Goal: Task Accomplishment & Management: Manage account settings

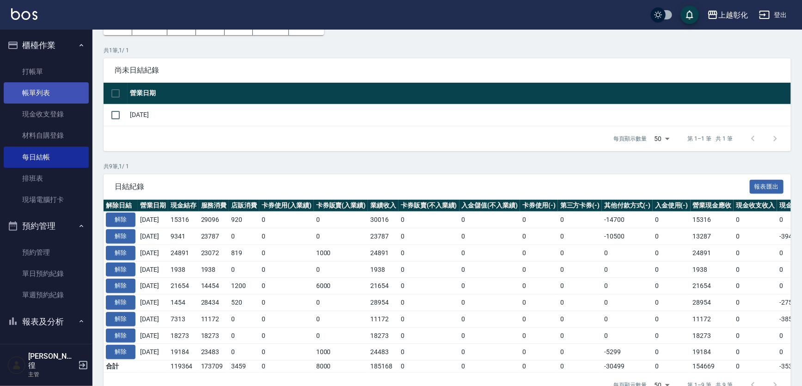
scroll to position [42, 0]
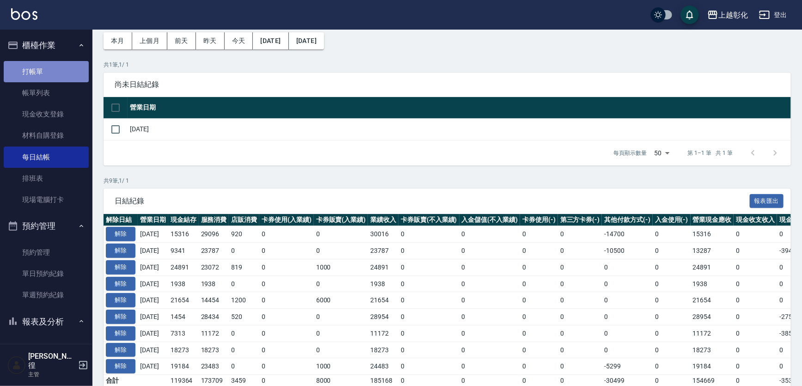
click at [54, 73] on link "打帳單" at bounding box center [46, 71] width 85 height 21
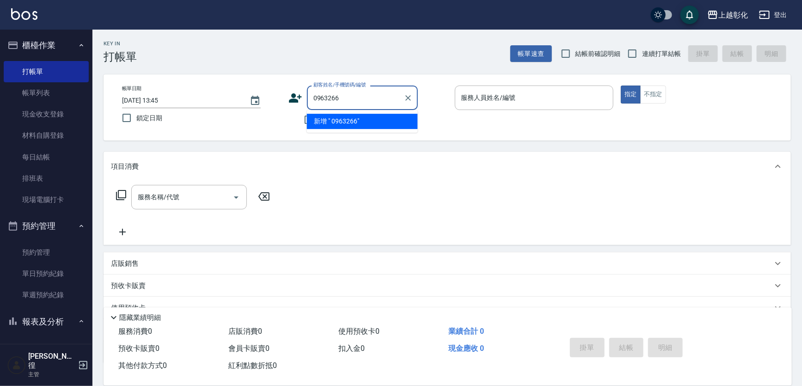
click at [311, 92] on input "0963266" at bounding box center [355, 98] width 89 height 16
click at [310, 96] on div "0963266 顧客姓名/手機號碼/編號" at bounding box center [362, 97] width 111 height 24
click at [319, 98] on input "0963266" at bounding box center [355, 98] width 89 height 16
click at [316, 97] on input "0963266" at bounding box center [355, 98] width 89 height 16
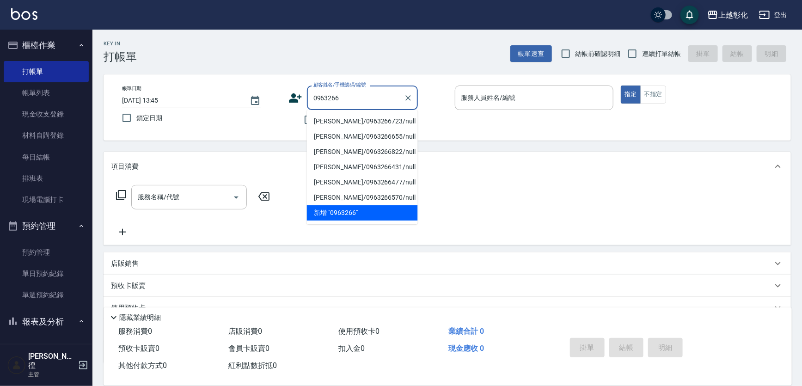
click at [347, 122] on li "蔡菊蘭/0963266723/null" at bounding box center [362, 121] width 111 height 15
type input "蔡菊蘭/0963266723/null"
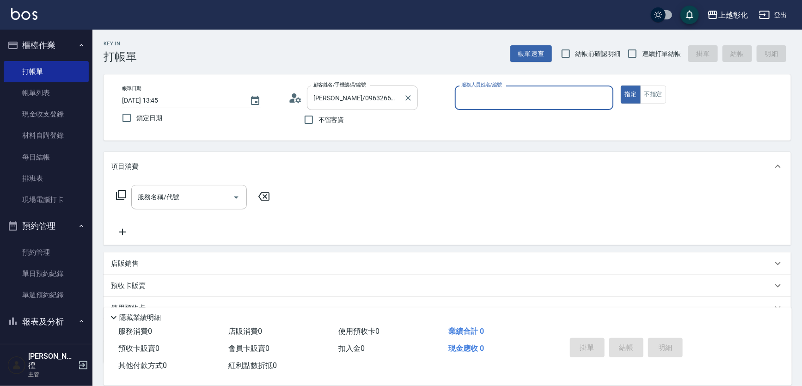
click at [374, 103] on input "蔡菊蘭/0963266723/null" at bounding box center [355, 98] width 89 height 16
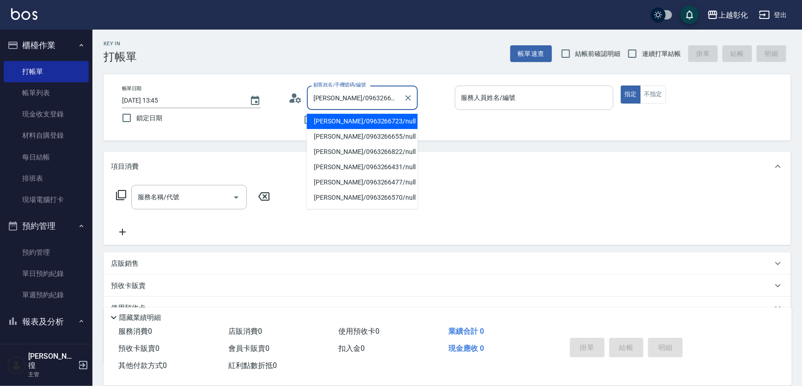
click at [570, 106] on div "服務人員姓名/編號" at bounding box center [534, 97] width 159 height 24
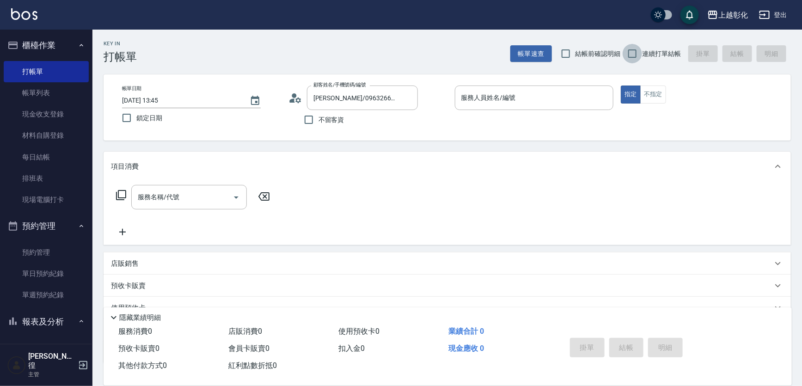
click at [630, 44] on input "連續打單結帳" at bounding box center [631, 53] width 19 height 19
checkbox input "true"
click at [546, 107] on div "服務人員姓名/編號" at bounding box center [534, 97] width 159 height 24
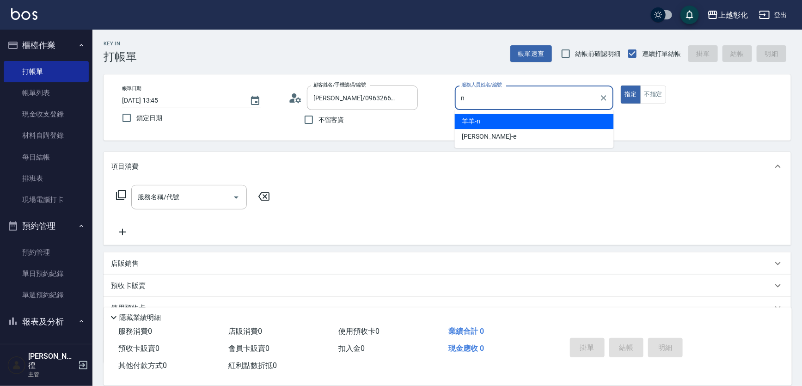
type input "羊羊-n"
type button "true"
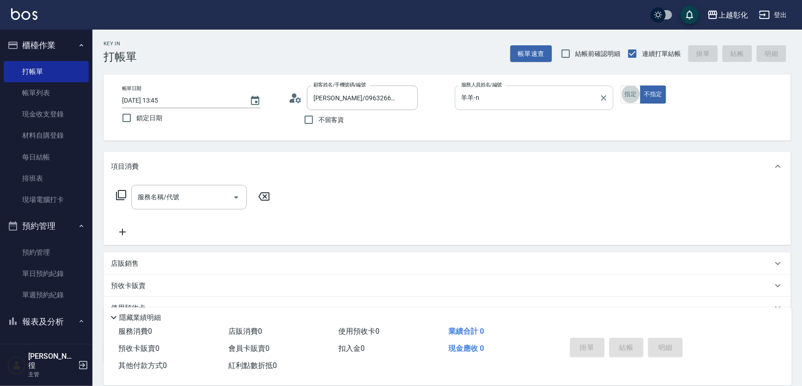
scroll to position [17, 0]
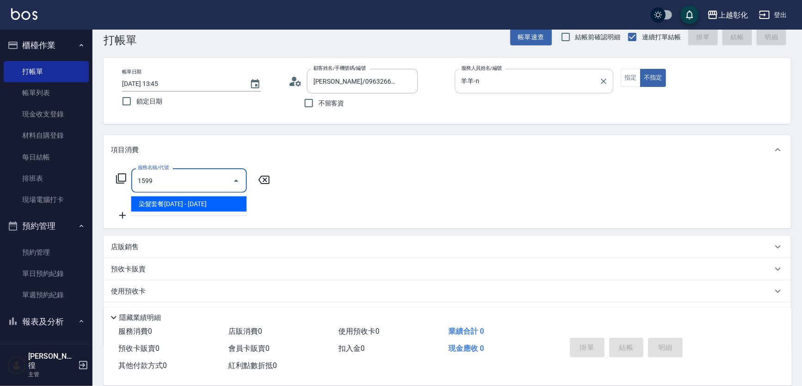
type input "染髮套餐1599(1599)"
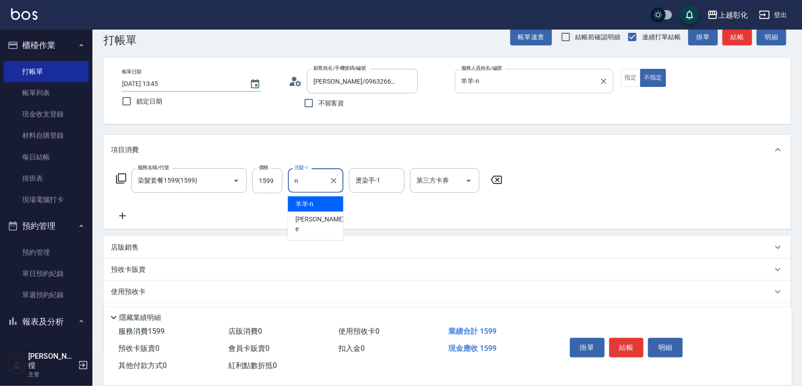
type input "羊羊-n"
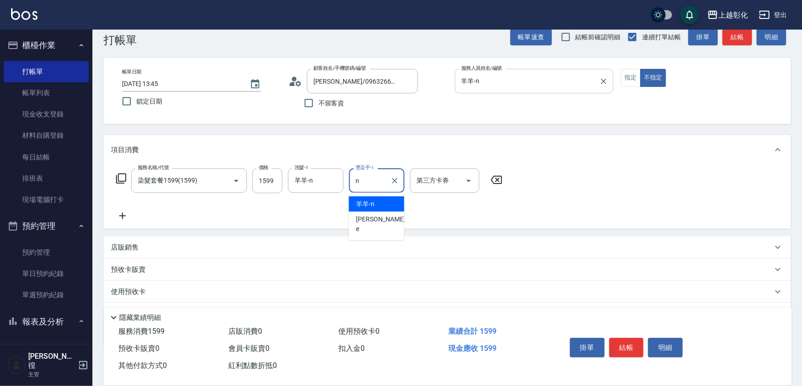
type input "羊羊-n"
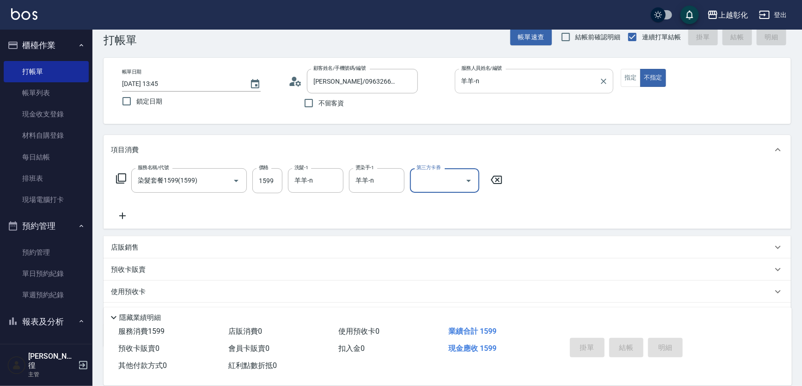
drag, startPoint x: 546, startPoint y: 107, endPoint x: 579, endPoint y: 110, distance: 33.4
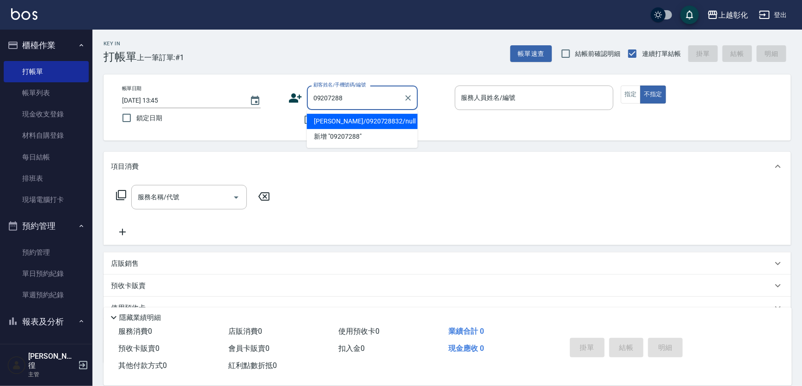
type input "趙淑君/0920728832/null"
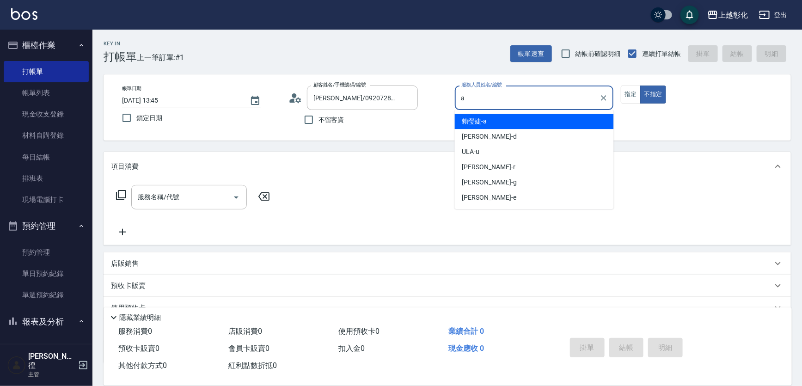
type input "賴瑩婕-a"
type button "false"
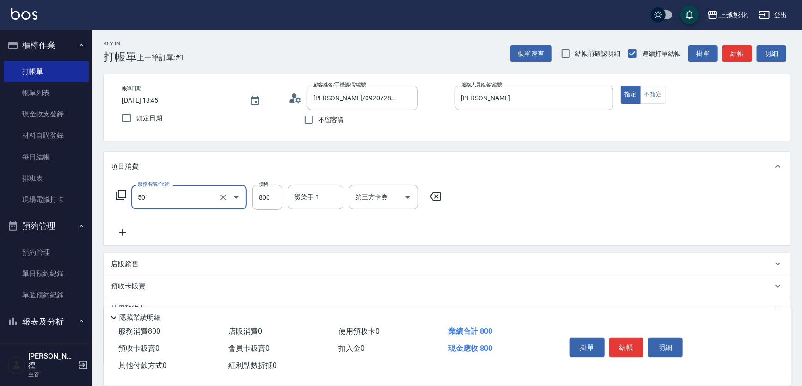
type input "染髮(501)"
type input "1000"
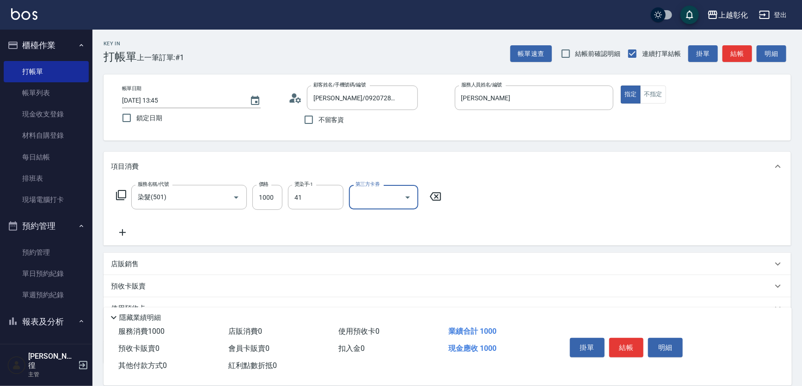
type input "謝宥萱-41"
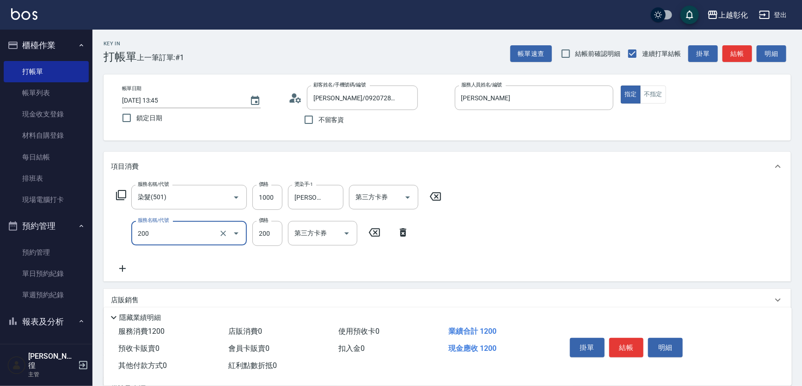
type input "New洗專案(200)"
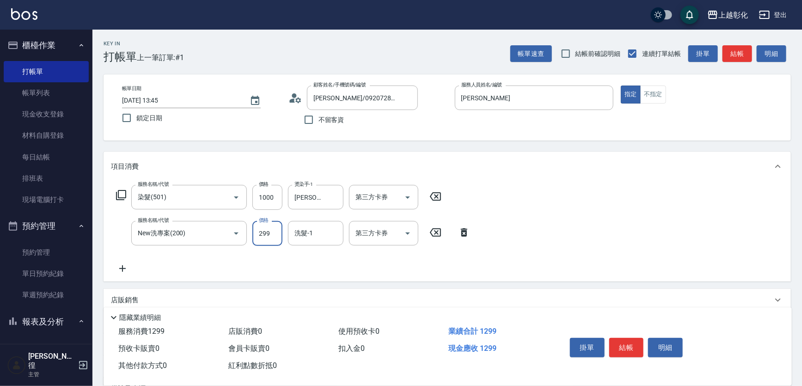
type input "299"
click at [266, 190] on input "1000" at bounding box center [267, 197] width 30 height 25
click at [267, 191] on input "1000" at bounding box center [267, 197] width 30 height 25
type input "1099"
click at [273, 237] on input "299" at bounding box center [267, 233] width 30 height 25
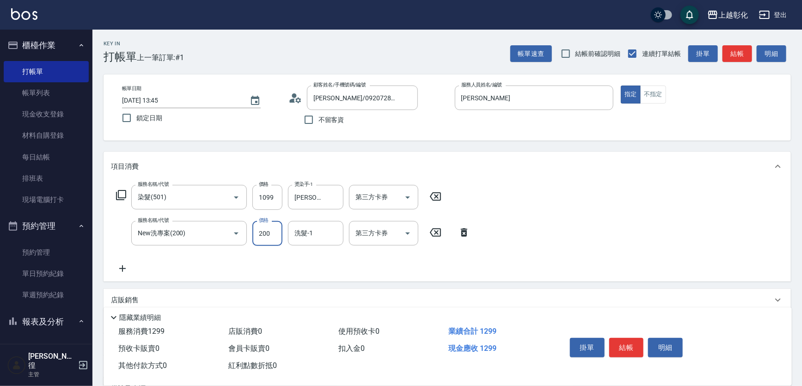
type input "200"
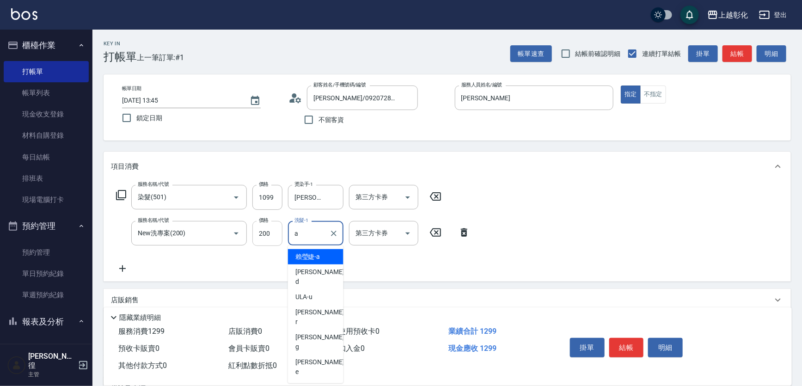
type input "賴瑩婕-a"
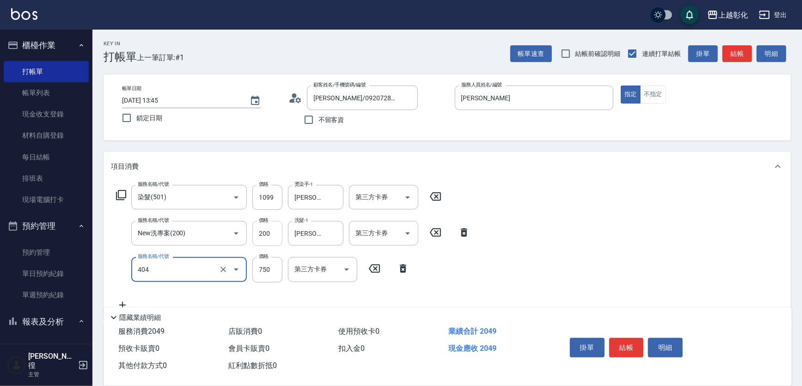
type input "750護髮(404)"
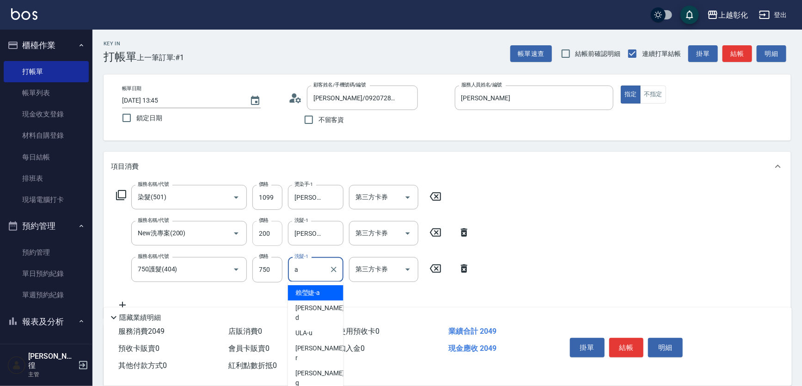
type input "賴瑩婕-a"
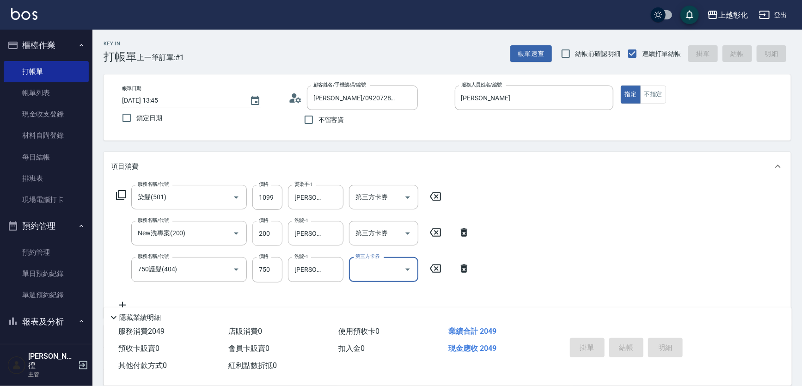
type input "2025/10/11 13:46"
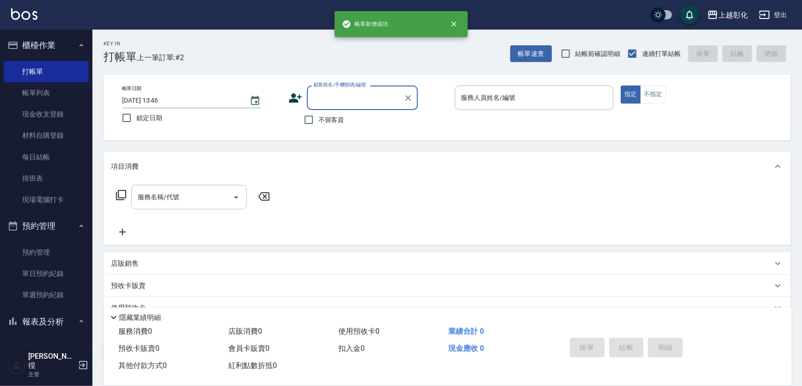
click at [320, 114] on label "不留客資" at bounding box center [321, 119] width 45 height 19
click at [318, 114] on input "不留客資" at bounding box center [308, 119] width 19 height 19
checkbox input "true"
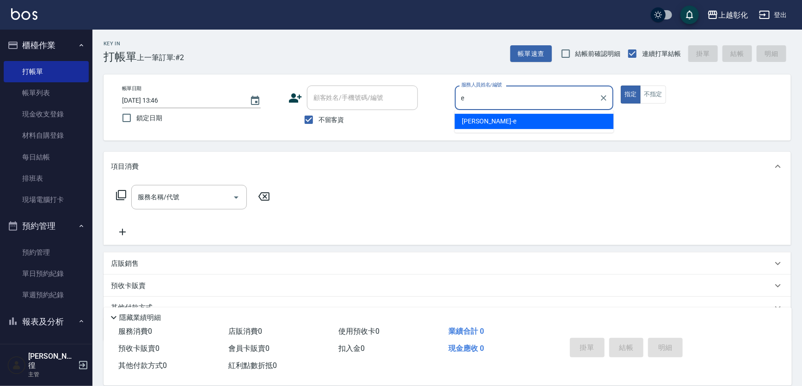
type input "allen-e"
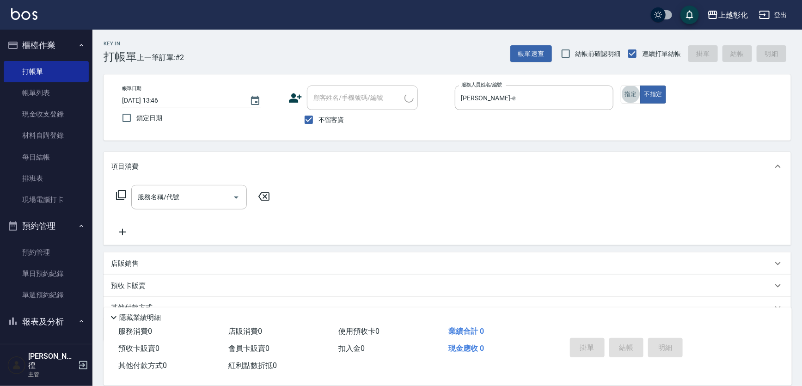
type input "林芊羽/0906807118/"
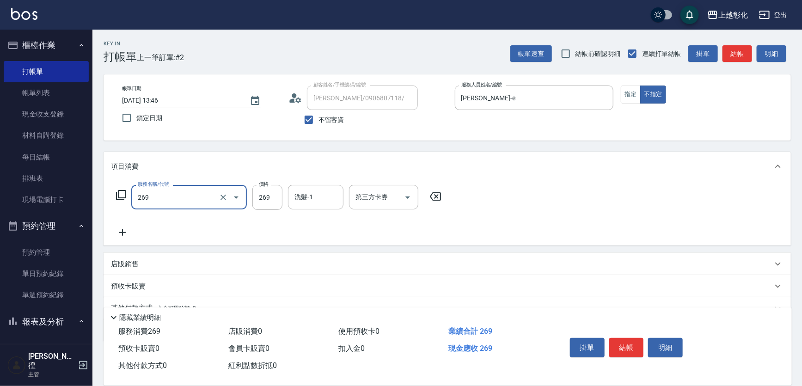
type input "一般洗剪(269)"
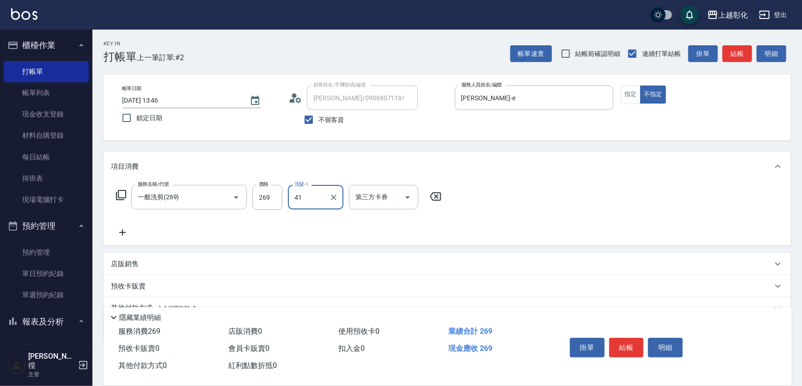
type input "謝宥萱-41"
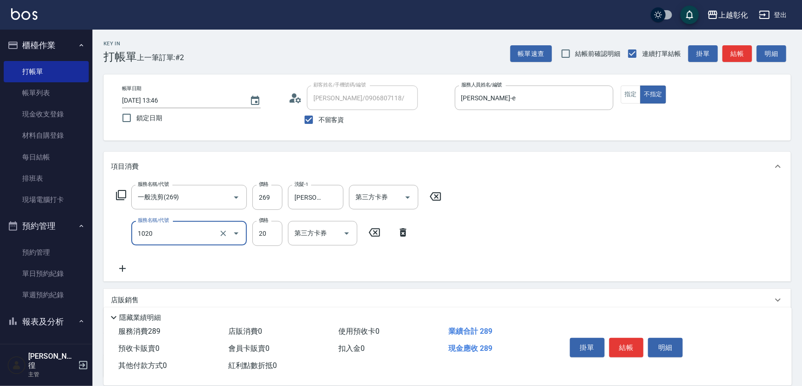
type input "潤絲(1020)"
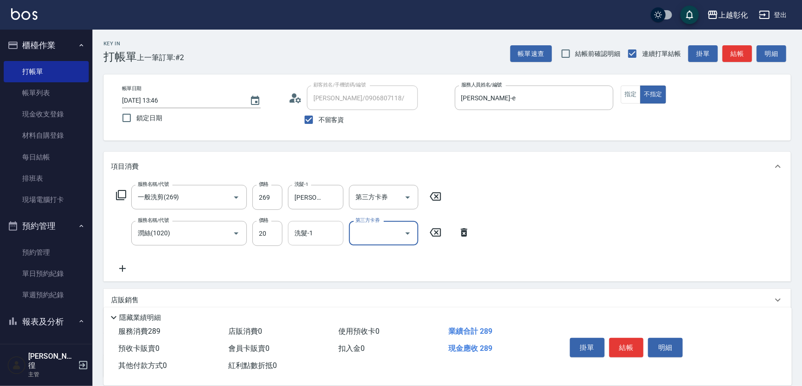
click at [323, 221] on div "洗髮-1" at bounding box center [315, 233] width 55 height 24
type input "謝宥萱-41"
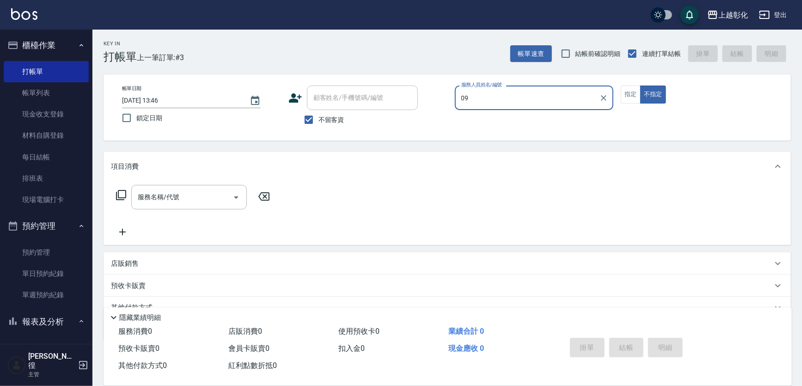
type input "09"
click at [337, 128] on label "不留客資" at bounding box center [321, 119] width 45 height 19
click at [318, 128] on input "不留客資" at bounding box center [308, 119] width 19 height 19
checkbox input "false"
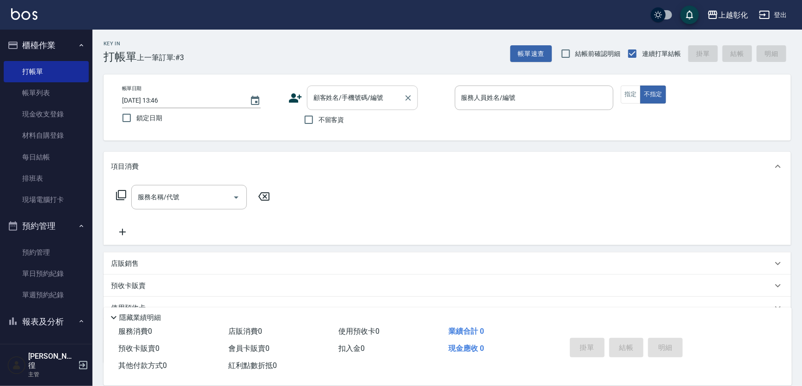
click at [333, 108] on div "顧客姓名/手機號碼/編號" at bounding box center [362, 97] width 111 height 24
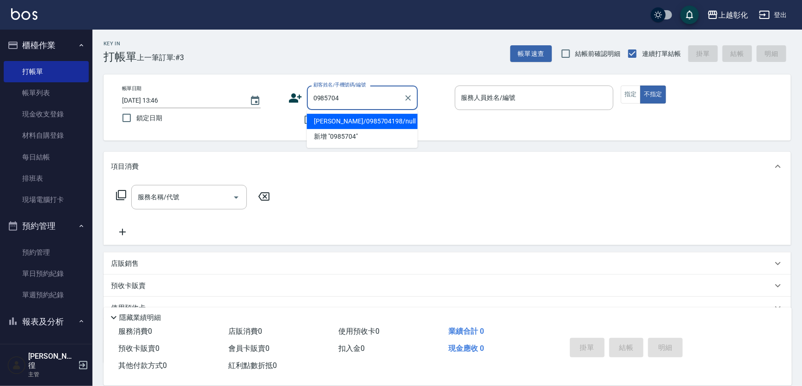
type input "陳建凱/0985704198/null"
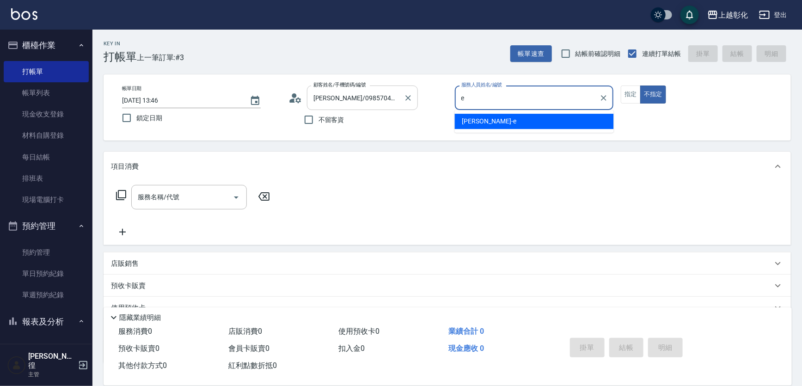
type input "allen-e"
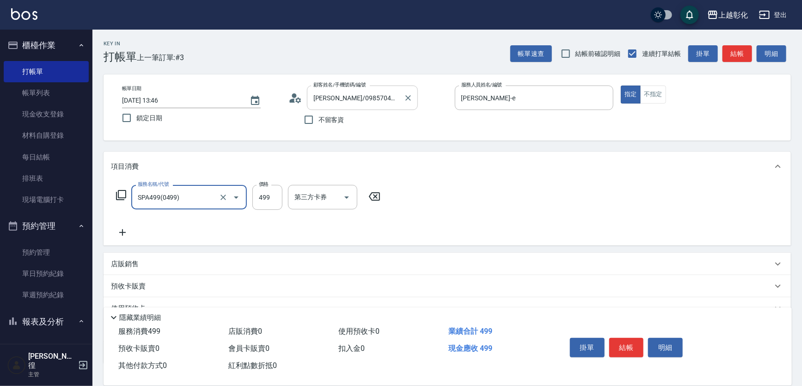
type input "SPA499(0499)"
type input "549"
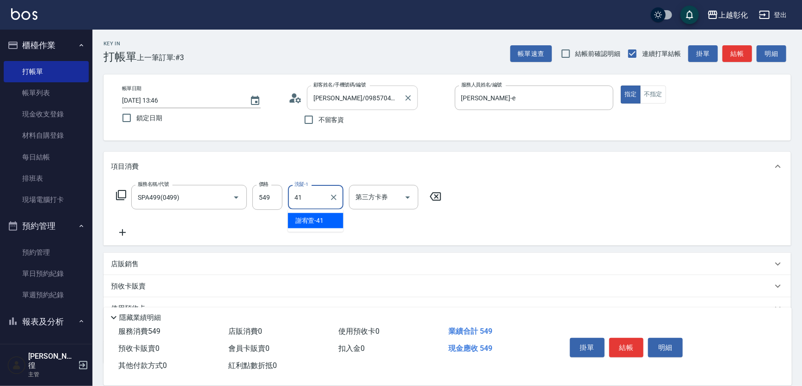
type input "謝宥萱-41"
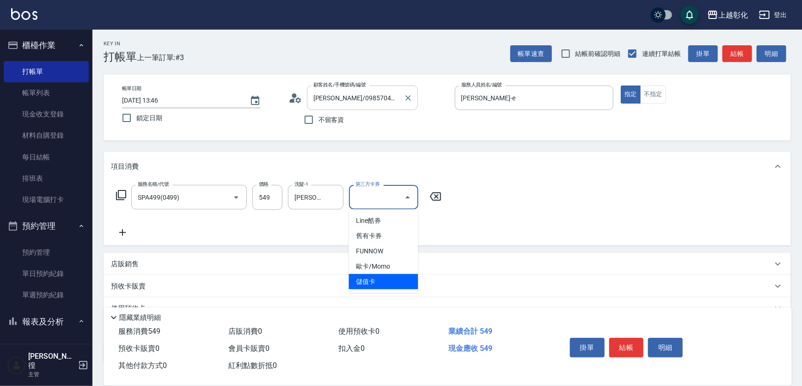
type input "儲值卡"
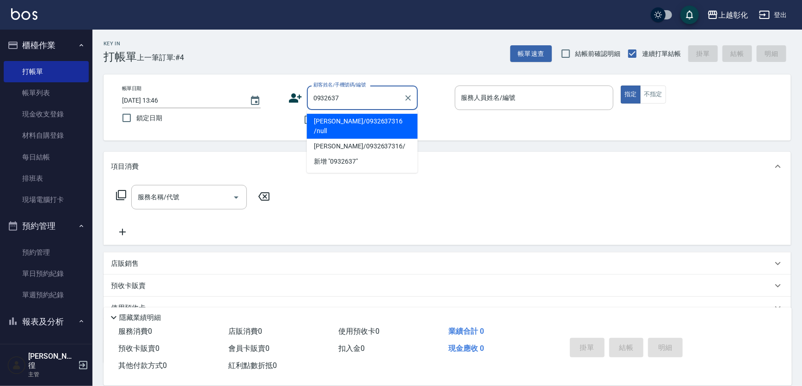
type input "林怡君/0932637316 /null"
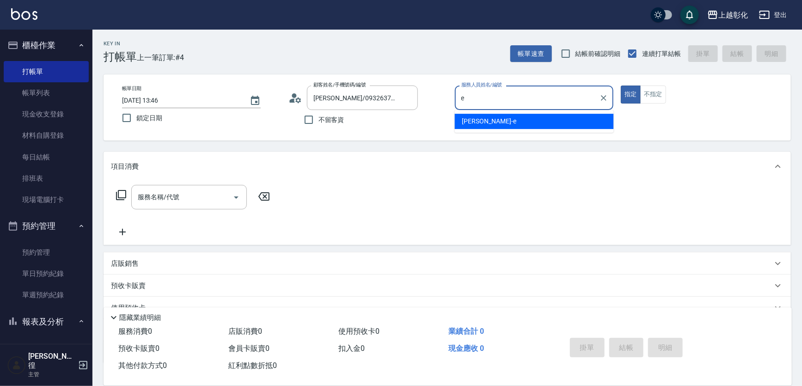
type input "allen-e"
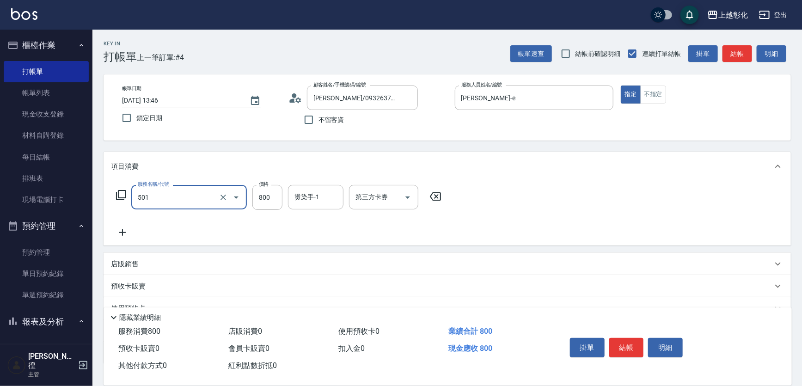
type input "染髮(501)"
type input "700"
type input "謝宥萱-41"
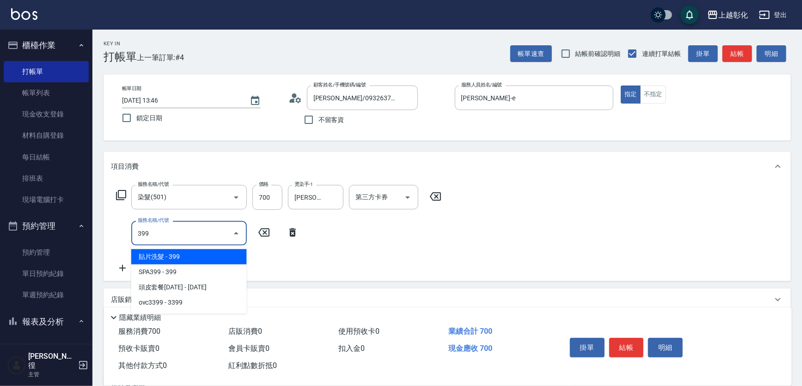
type input "399"
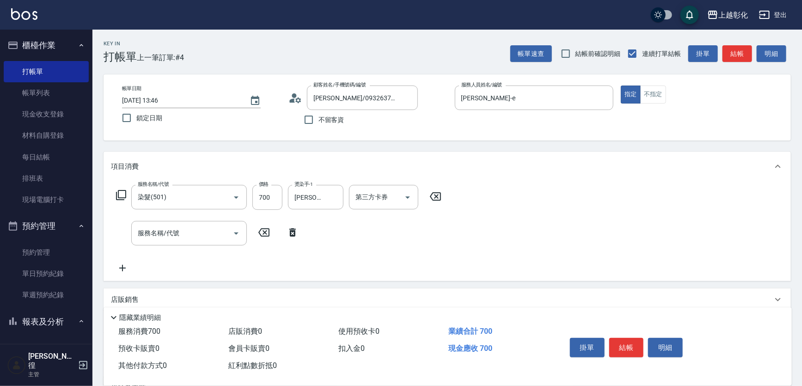
click at [176, 181] on div "項目消費 服務名稱/代號 染髮(501) 服務名稱/代號 價格 700 價格 燙染手-1 謝宥萱-41 燙染手-1 第三方卡券 第三方卡券 服務名稱/代號 服…" at bounding box center [446, 216] width 687 height 129
click at [175, 185] on div "染髮(501) 服務名稱/代號" at bounding box center [188, 197] width 115 height 24
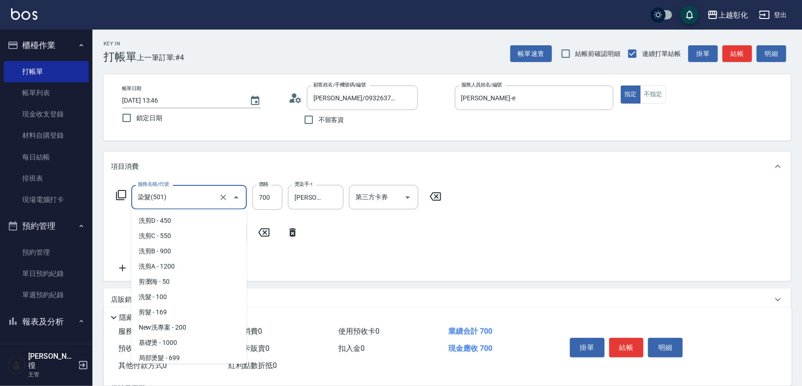
scroll to position [367, 0]
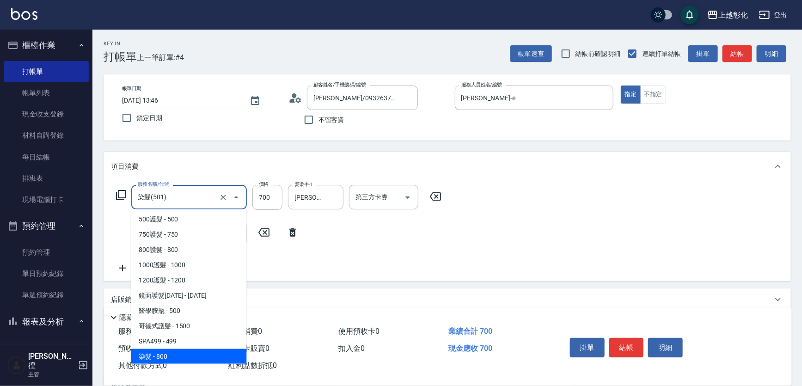
click at [175, 185] on div "染髮(501) 服務名稱/代號" at bounding box center [188, 197] width 115 height 24
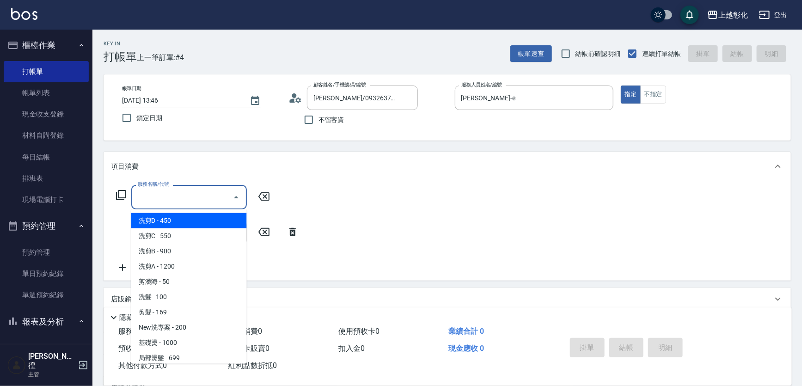
type input "ㄑ"
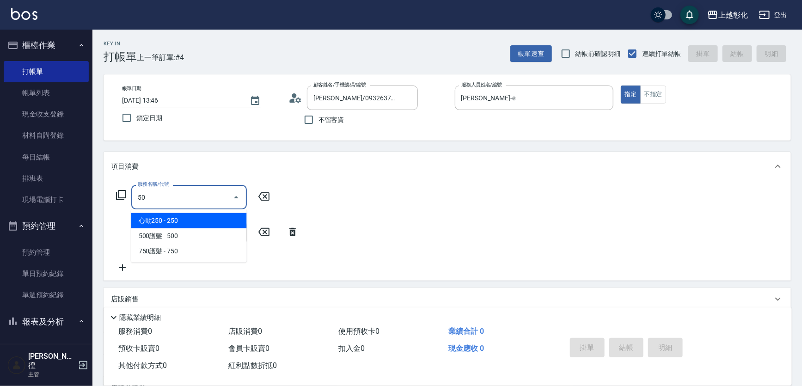
type input "5"
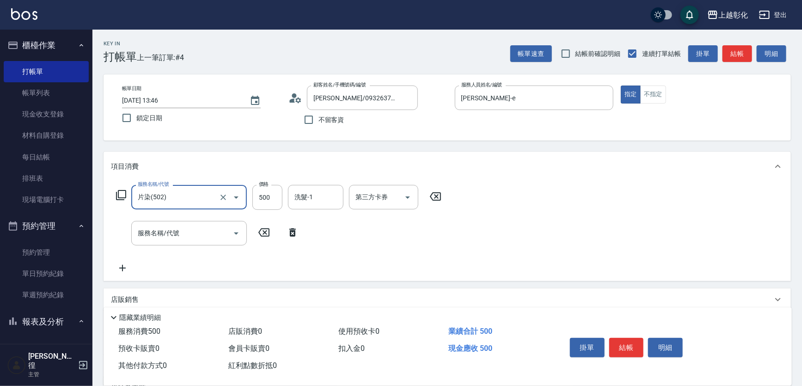
type input "片染(502)"
type input "600"
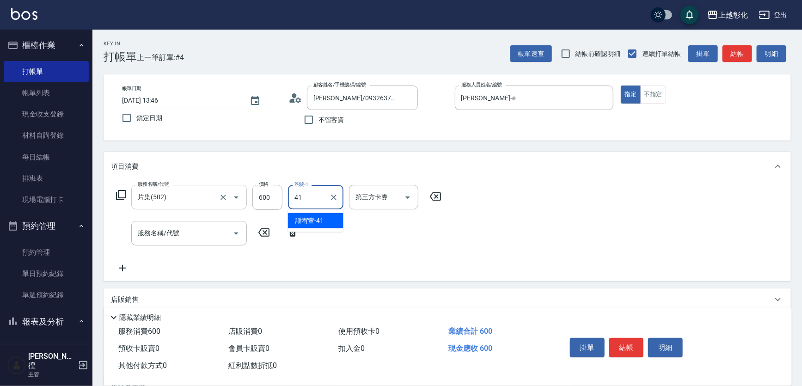
type input "謝宥萱-41"
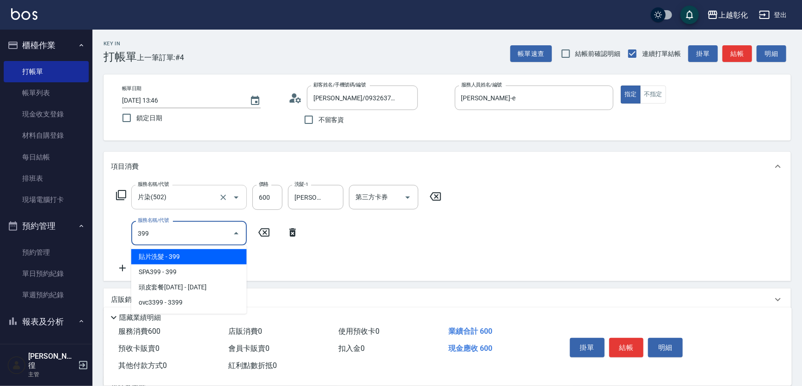
type input "貼片洗髮(399)"
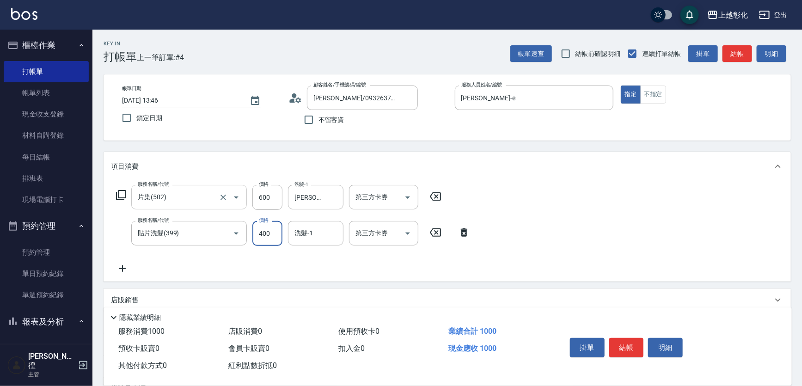
type input "400"
type input "謝宥萱-41"
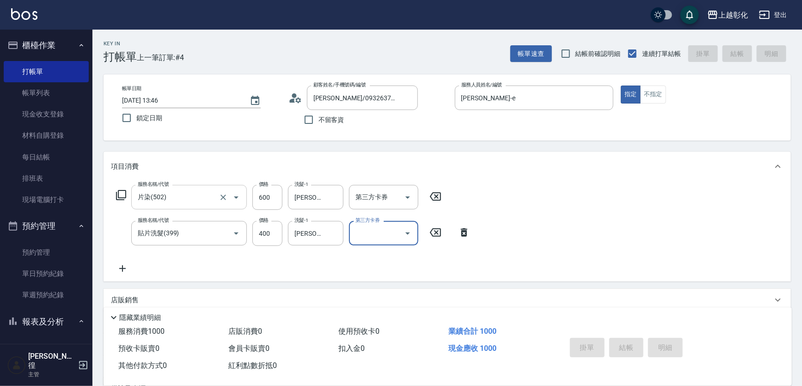
type input "2025/10/11 13:49"
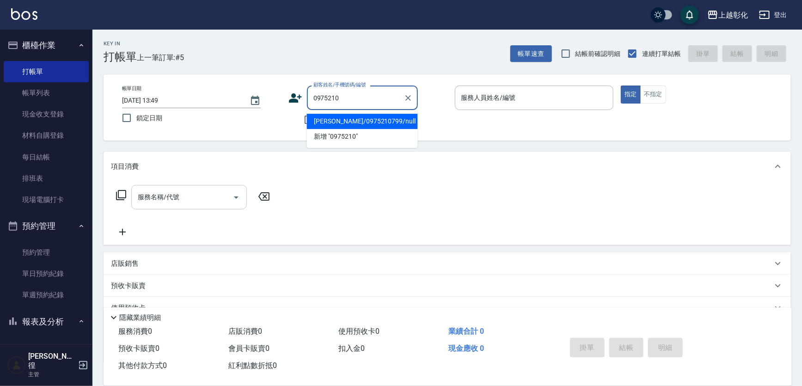
type input "林育鴻/0975210799/null"
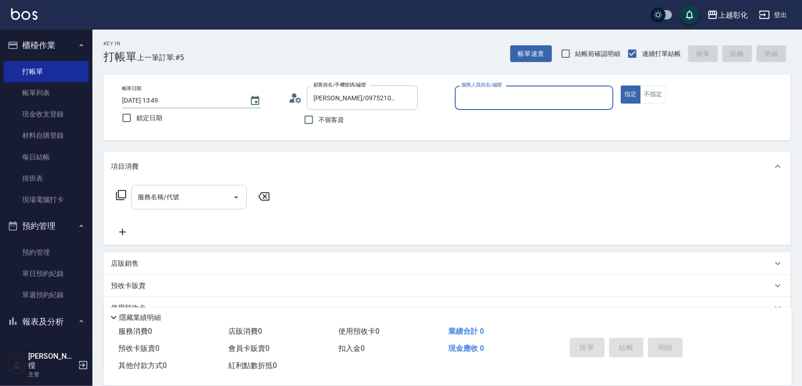
type input "ㄍ"
type input "allen-e"
click at [176, 200] on div "服務名稱/代號 服務名稱/代號" at bounding box center [188, 197] width 115 height 24
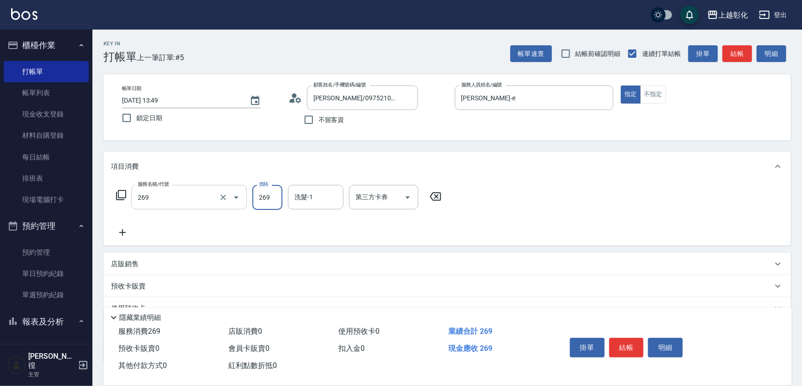
type input "一般洗剪(269)"
type input "3450"
type input "林渝婷-33"
click at [265, 194] on input "3450" at bounding box center [267, 197] width 30 height 25
type input "350"
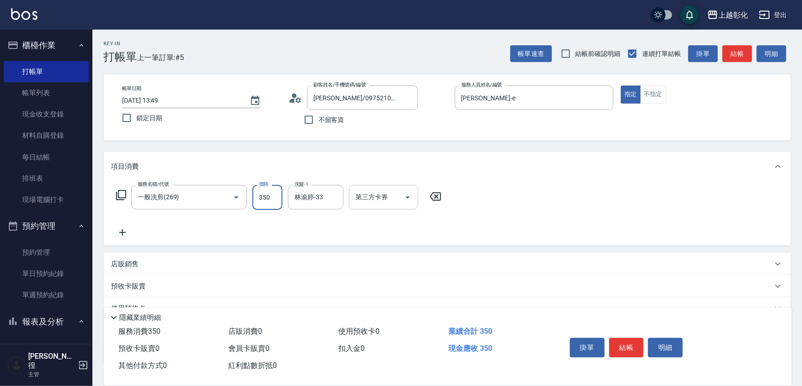
click at [387, 190] on input "第三方卡券" at bounding box center [376, 197] width 47 height 16
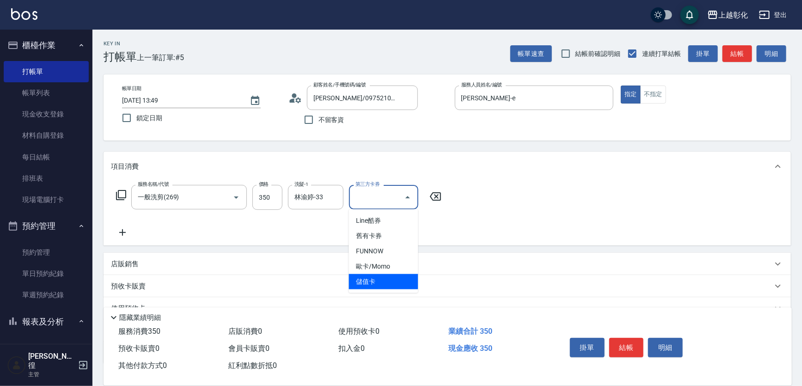
drag, startPoint x: 387, startPoint y: 272, endPoint x: 390, endPoint y: 282, distance: 10.1
click at [390, 282] on ul "Line酷券 舊有卡券 FUNNOW 歐卡/Momo 儲值卡" at bounding box center [383, 251] width 69 height 84
click at [390, 282] on span "儲值卡" at bounding box center [383, 281] width 69 height 15
type input "儲值卡"
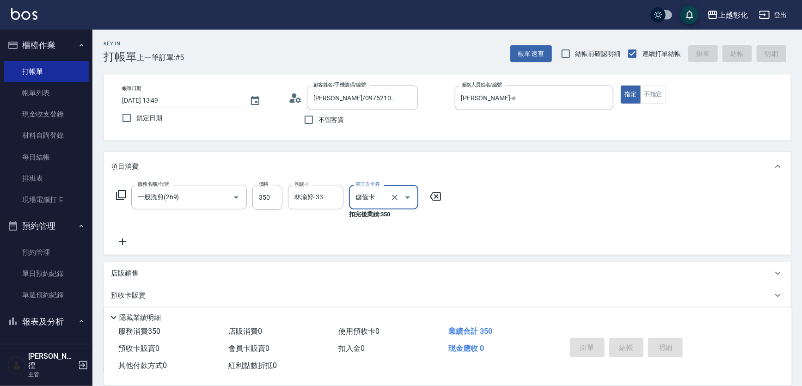
type input "2025/10/11 13:50"
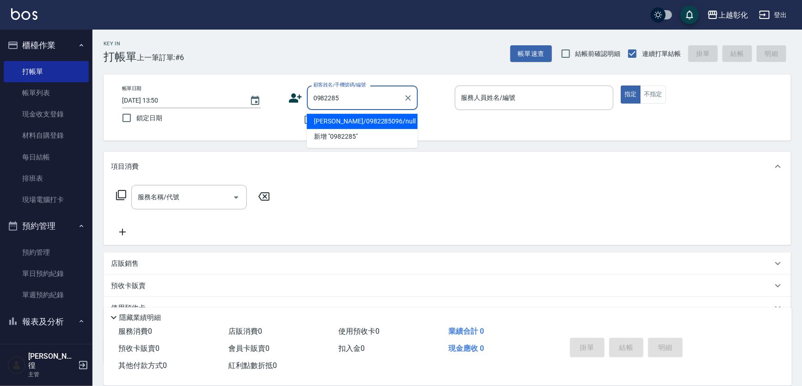
type input "林美君/0982285096/null"
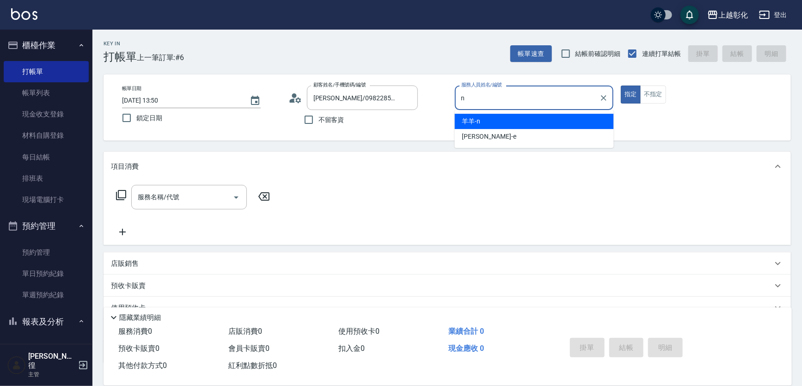
type input "羊羊-n"
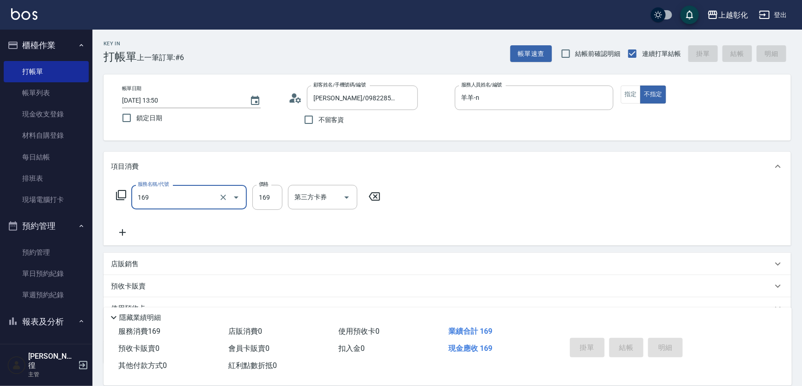
type input "169"
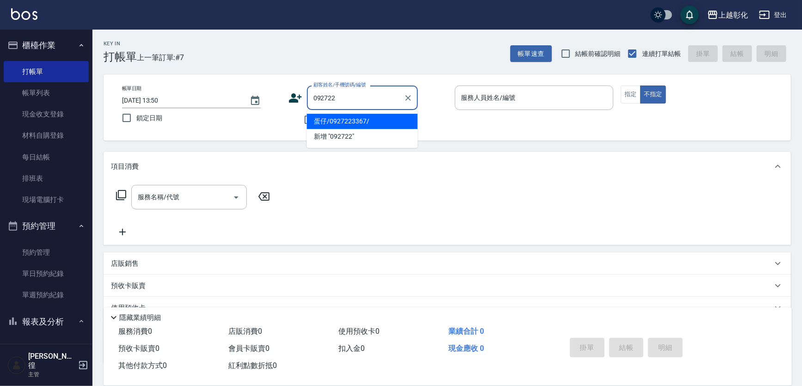
type input "蛋仔/0927223367/"
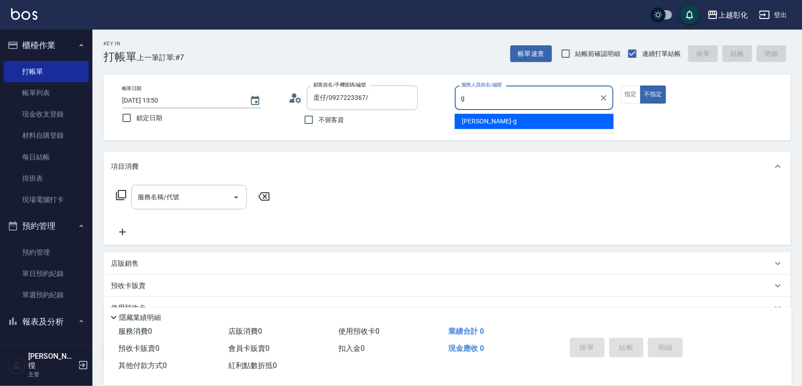
type input "Gary-g"
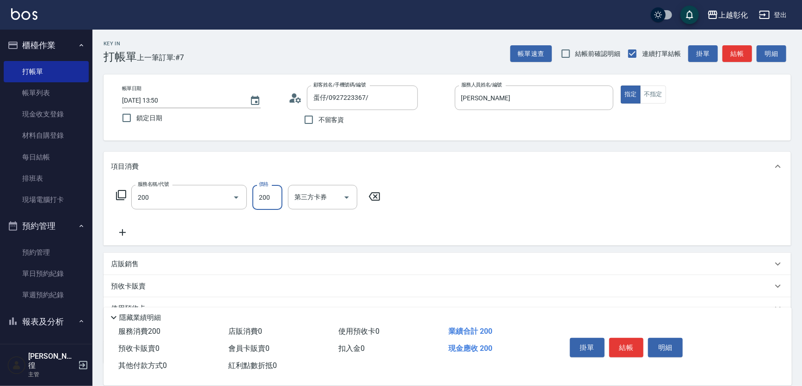
type input "New洗專案(200)"
type input "謝宥萱-41"
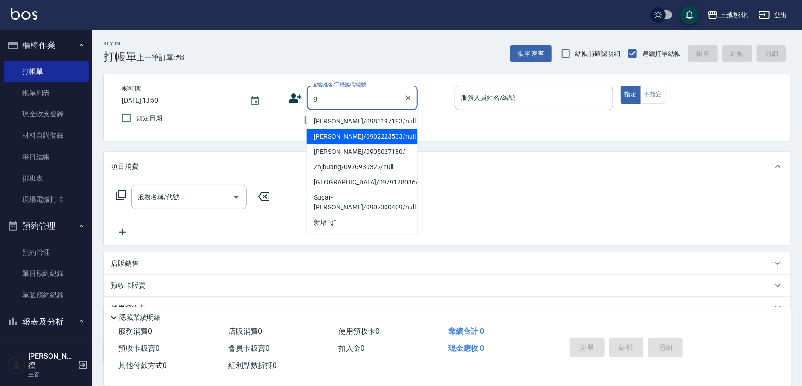
type input "g"
click at [297, 119] on div "不留客資" at bounding box center [352, 119] width 129 height 19
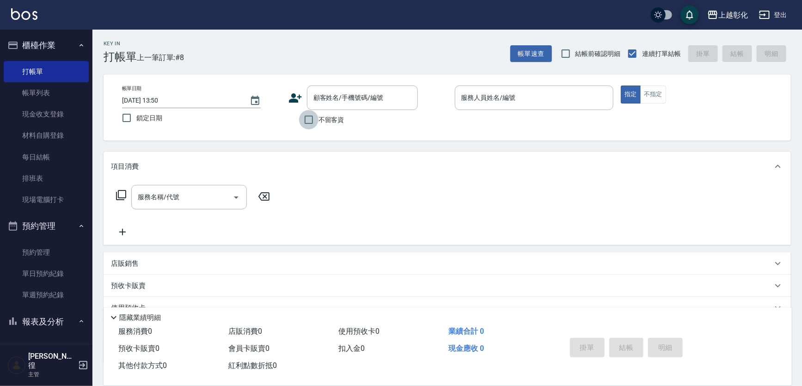
click at [302, 117] on input "不留客資" at bounding box center [308, 119] width 19 height 19
checkbox input "true"
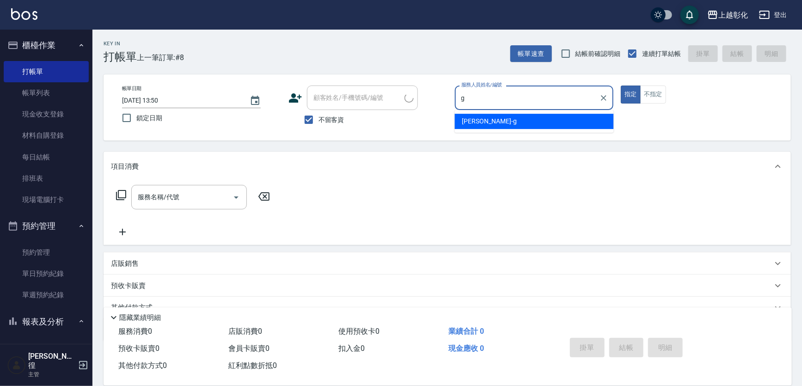
type input "Gary-g"
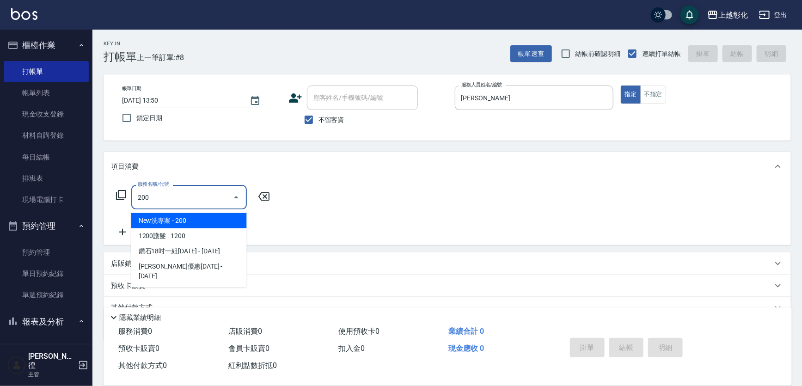
type input "New洗專案(200)"
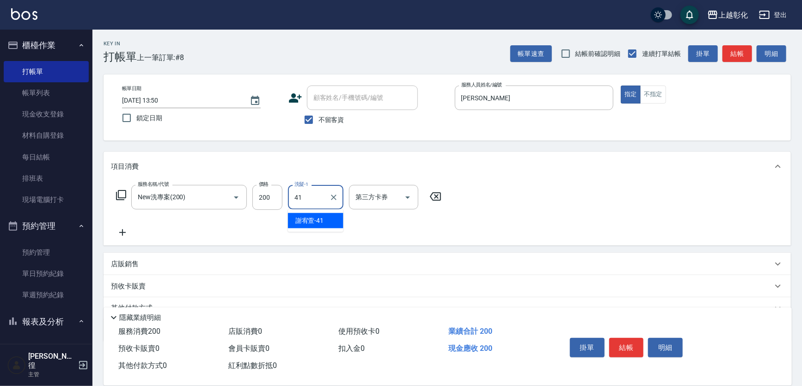
type input "謝宥萱-41"
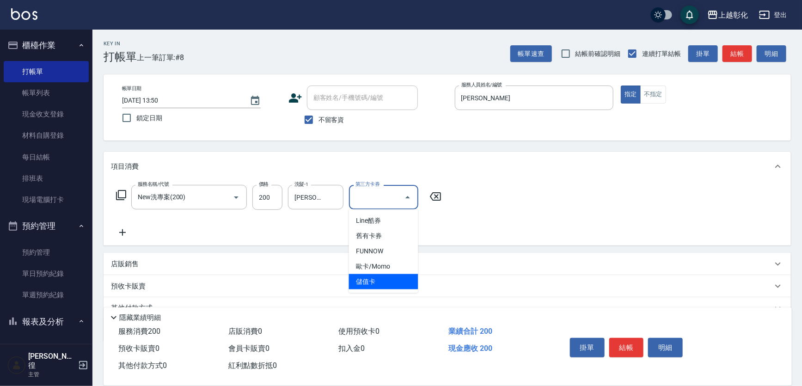
type input "儲值卡"
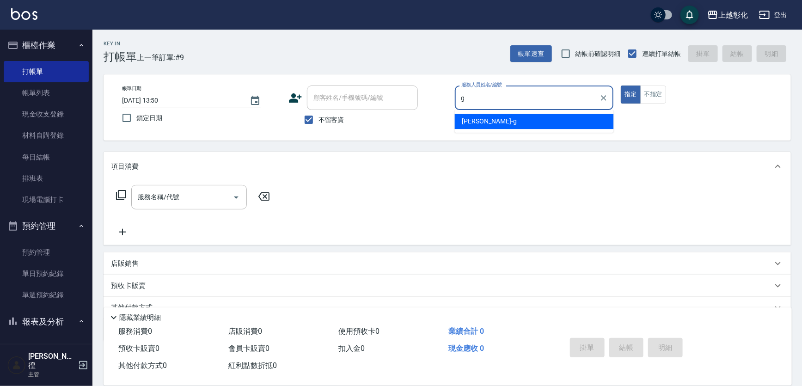
type input "Gary-g"
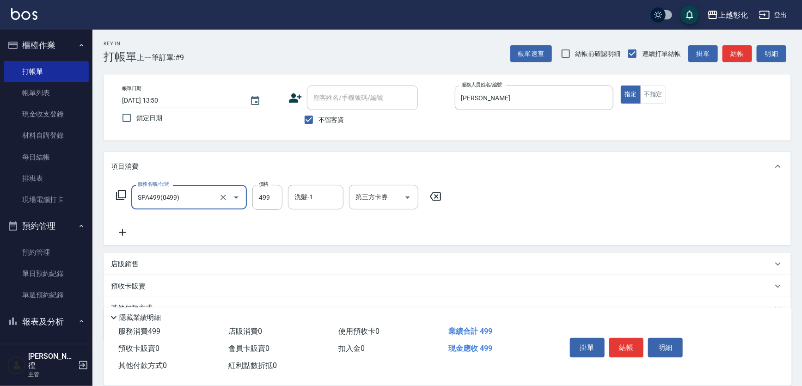
type input "SPA499(0499)"
type input "16"
click at [306, 186] on div "洗髮-1" at bounding box center [315, 197] width 55 height 24
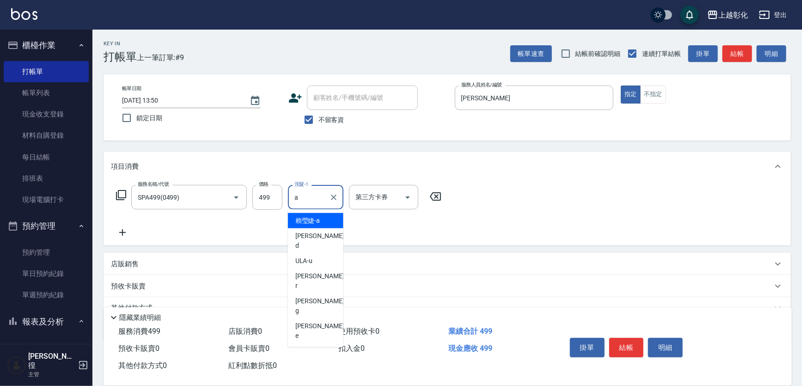
type input "賴瑩婕-a"
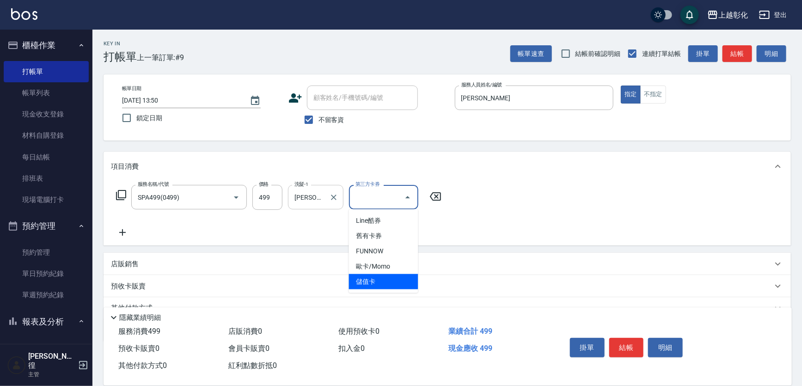
type input "儲值卡"
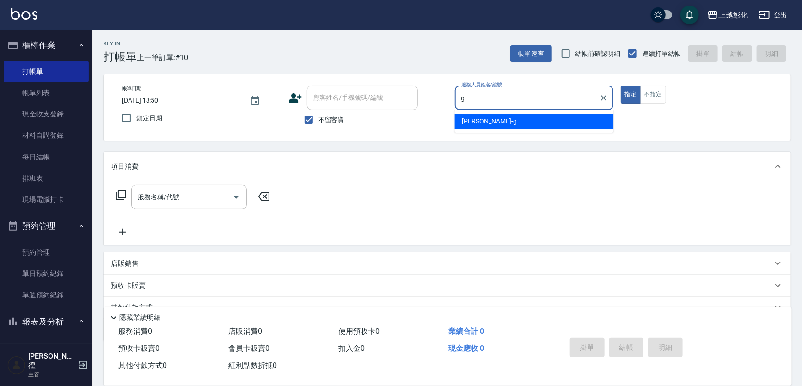
type input "Gary-g"
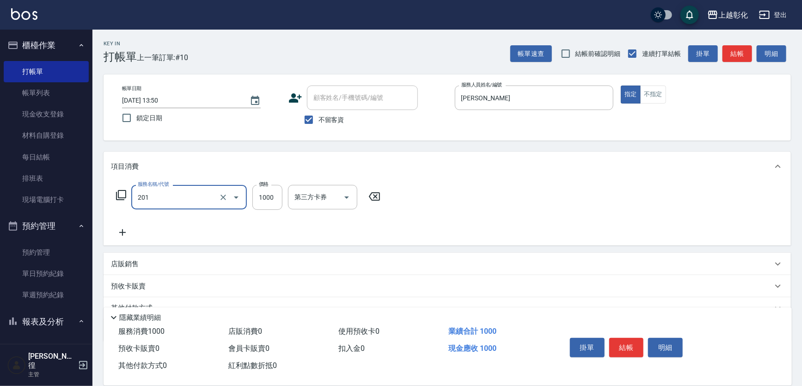
type input "基礎燙(201)"
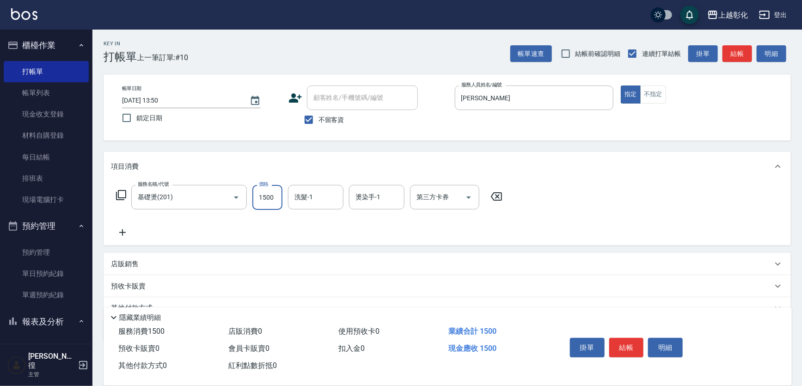
type input "1500"
type input "Gary-g"
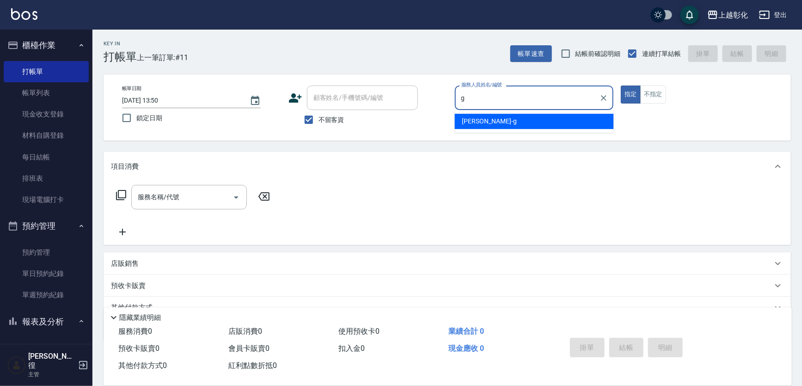
type input "Gary-g"
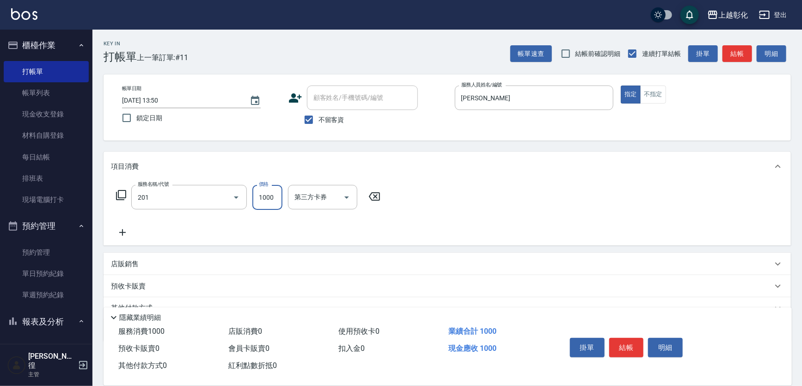
type input "基礎燙(201)"
type input "1500"
type input "Gary-g"
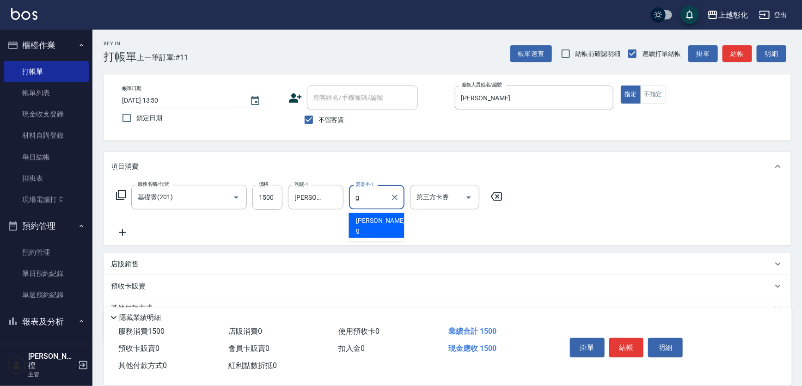
type input "Gary-g"
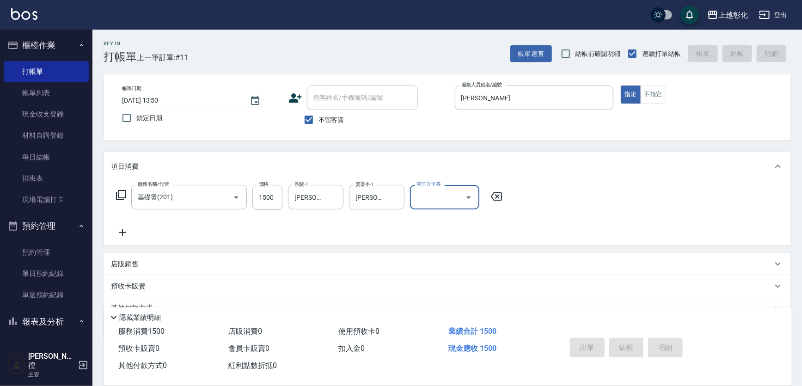
type input "2025/10/11 13:51"
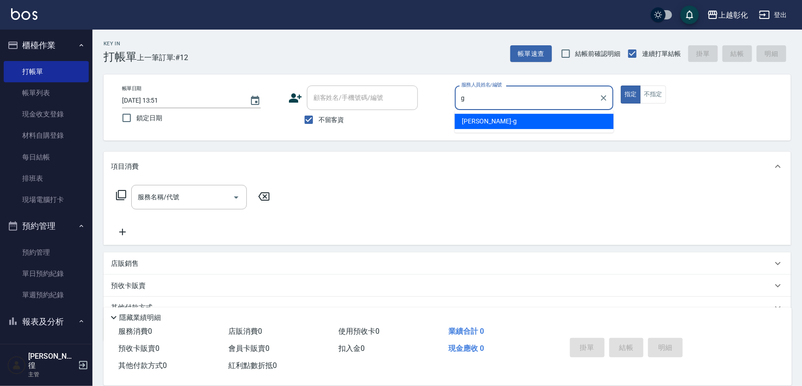
type input "Gary-g"
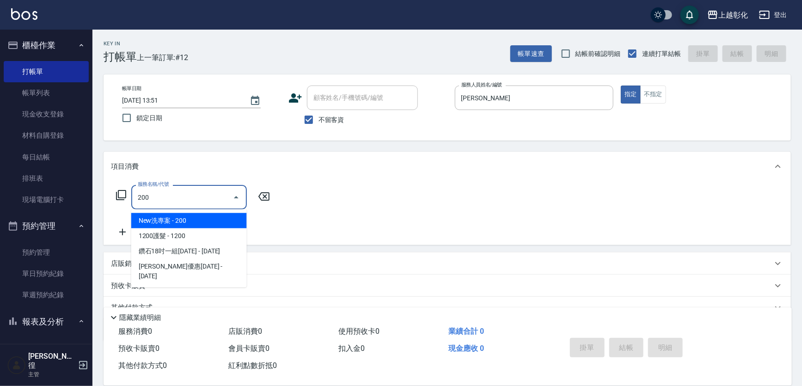
type input "New洗專案(200)"
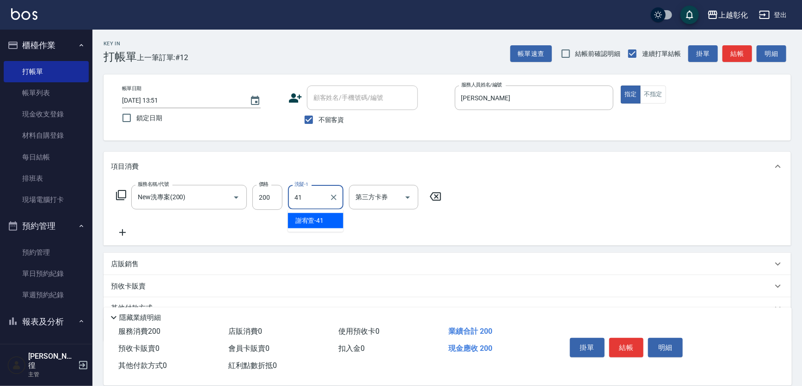
type input "謝宥萱-41"
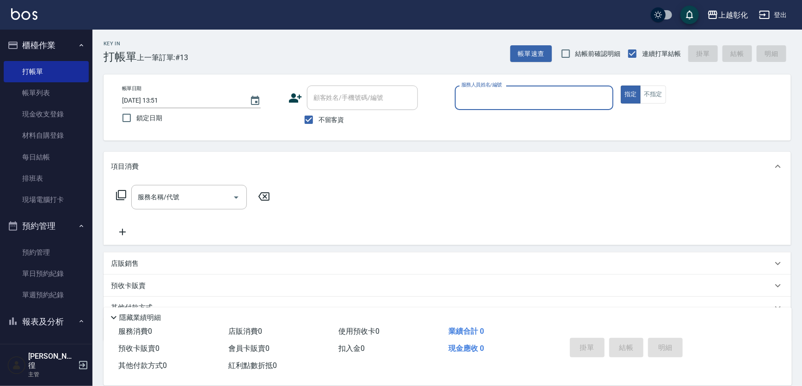
click at [298, 104] on icon at bounding box center [295, 98] width 14 height 14
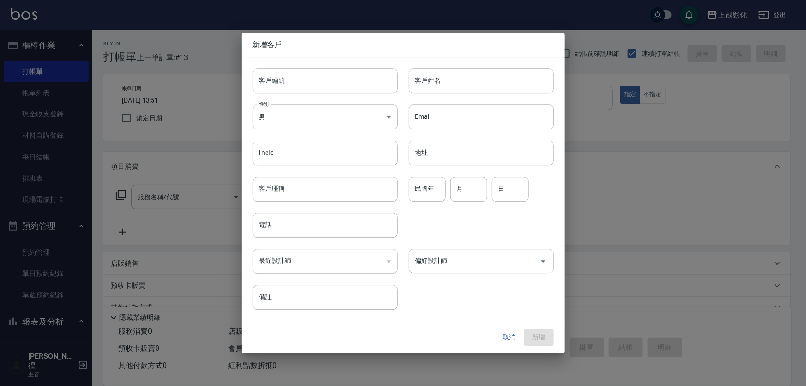
click at [333, 133] on div "lineId lineId" at bounding box center [320, 147] width 156 height 36
click at [511, 341] on button "取消" at bounding box center [510, 337] width 30 height 17
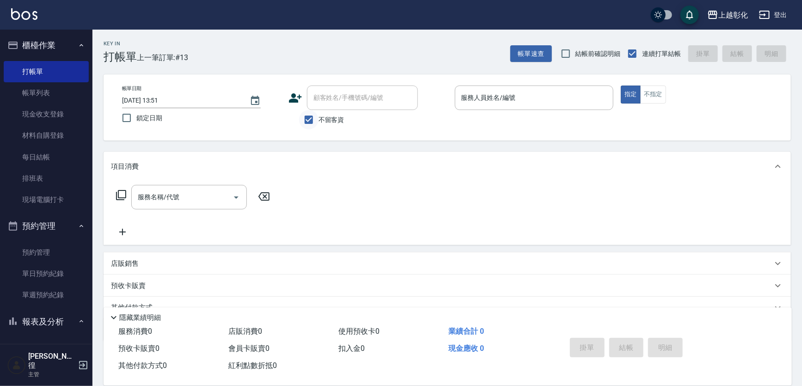
click at [315, 124] on input "不留客資" at bounding box center [308, 119] width 19 height 19
checkbox input "false"
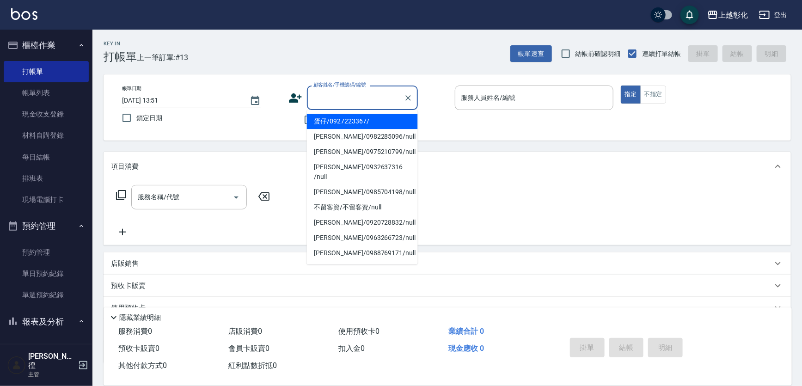
click at [322, 98] on input "顧客姓名/手機號碼/編號" at bounding box center [355, 98] width 89 height 16
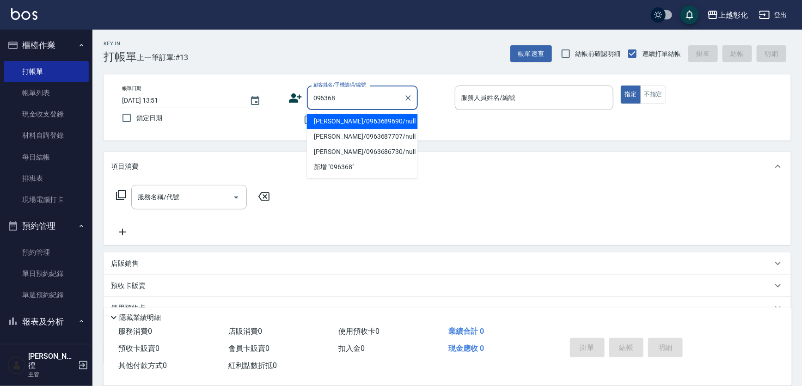
type input "葉怡珍/0963689690/null"
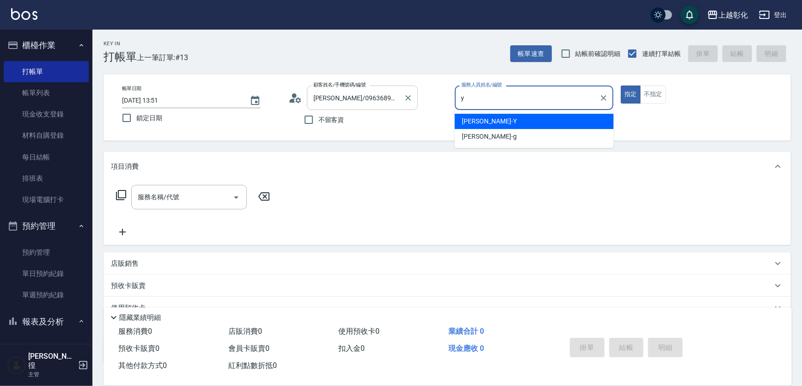
type input "YURI-Y"
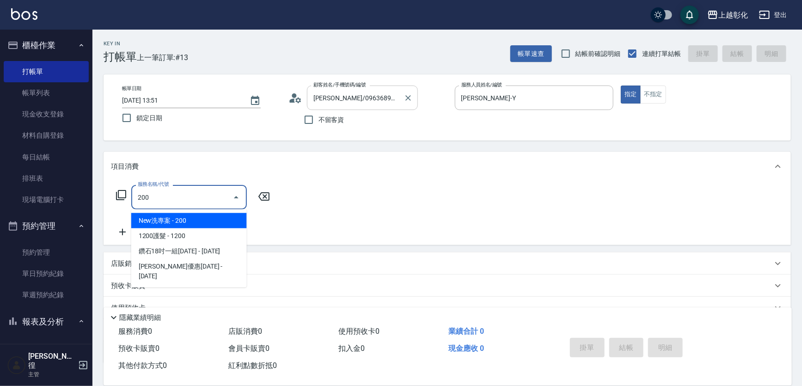
type input "New洗專案(200)"
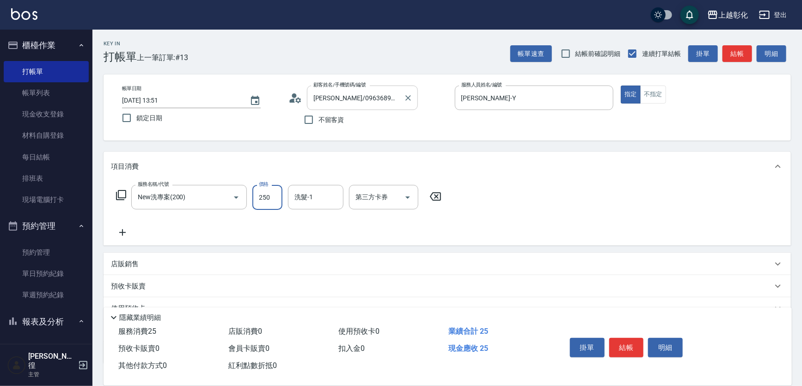
type input "250"
type input "謝宥萱-41"
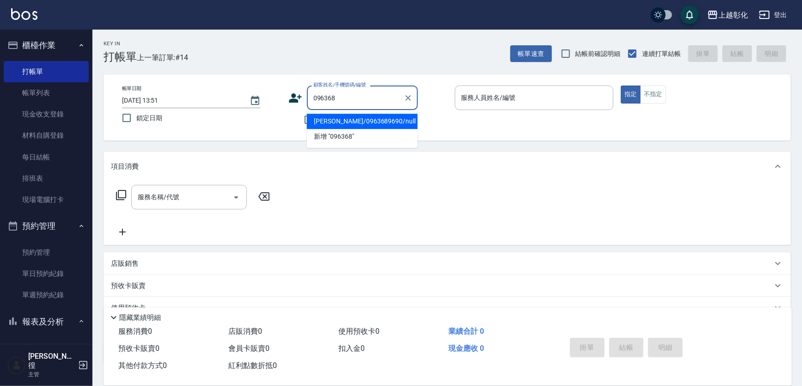
type input "葉怡珍/0963689690/null"
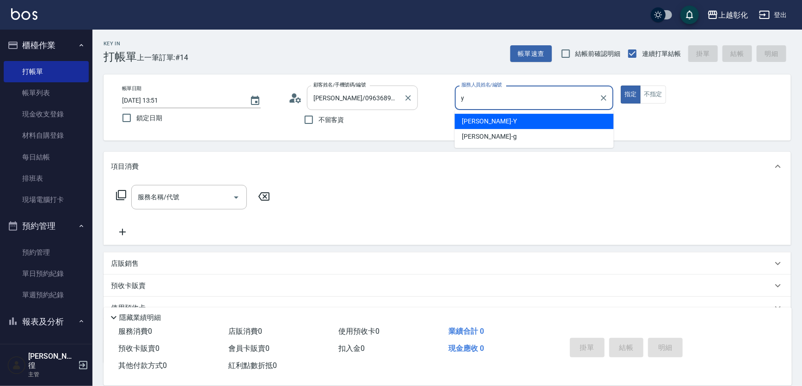
type input "YURI-Y"
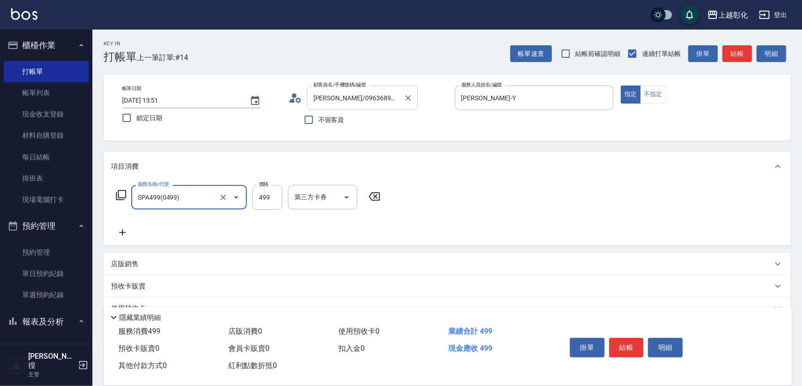
type input "SPA499(0499)"
type input "549"
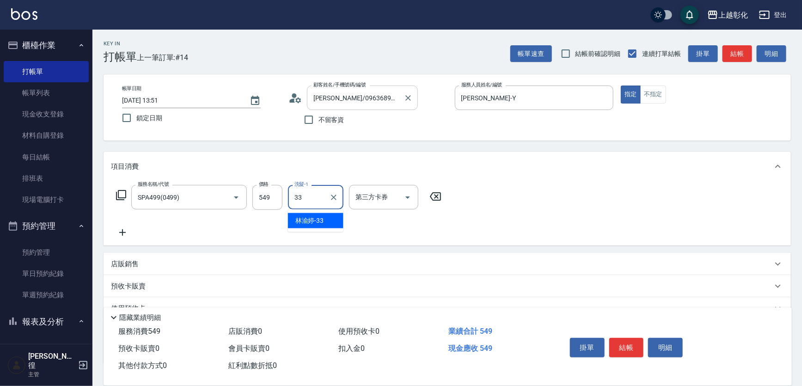
type input "林渝婷-33"
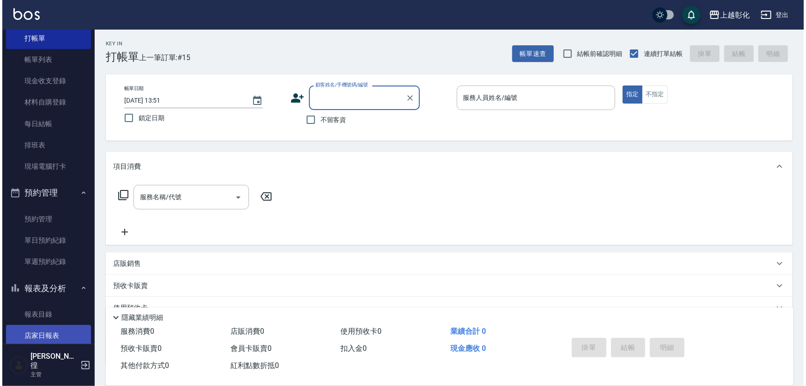
scroll to position [84, 0]
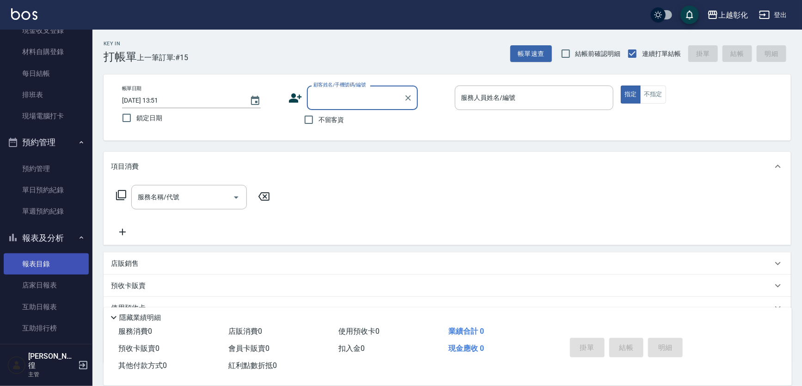
click at [26, 263] on link "報表目錄" at bounding box center [46, 263] width 85 height 21
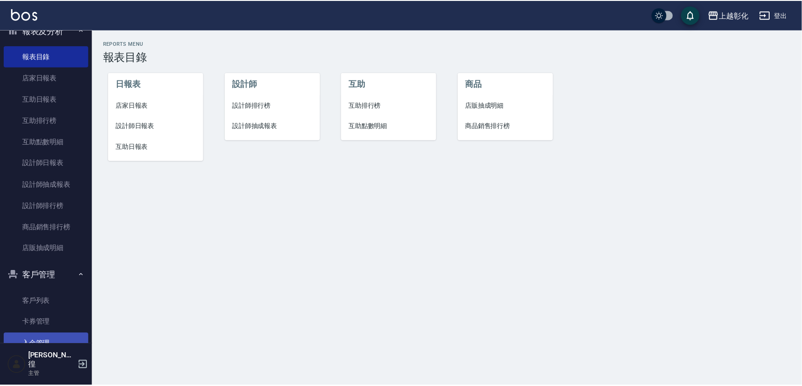
scroll to position [336, 0]
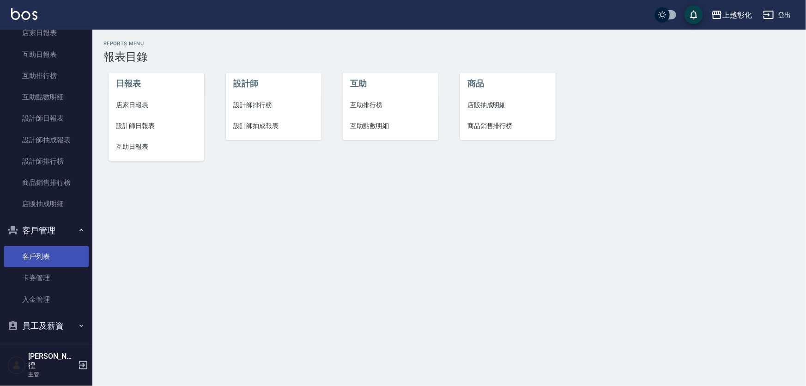
click at [36, 256] on link "客戶列表" at bounding box center [46, 256] width 85 height 21
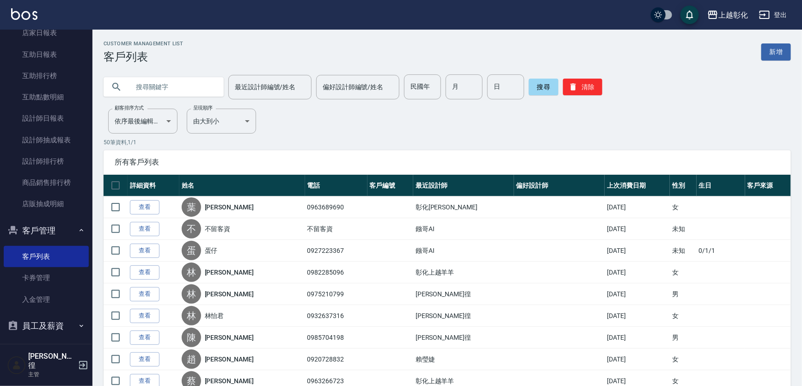
click at [148, 88] on input "text" at bounding box center [172, 86] width 87 height 25
click at [179, 88] on input "text" at bounding box center [172, 86] width 87 height 25
type input "x"
type input "李宣"
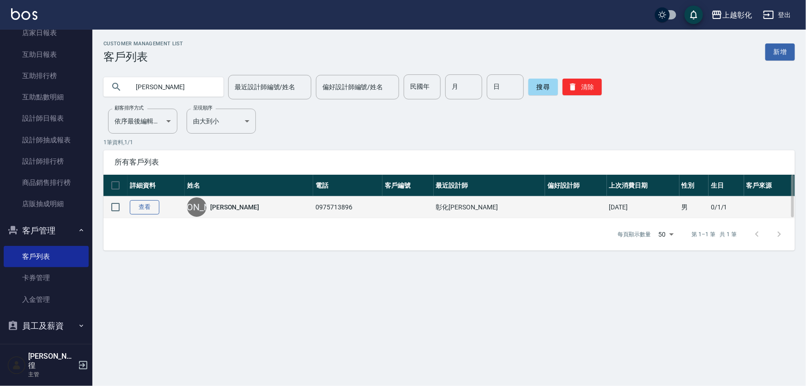
click at [139, 204] on link "查看" at bounding box center [145, 207] width 30 height 14
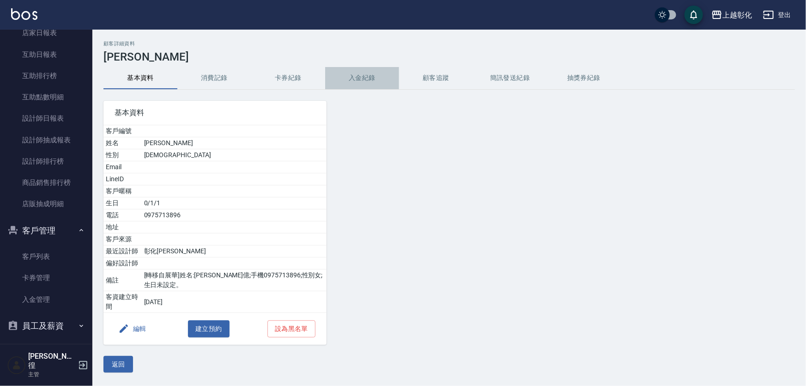
click at [348, 74] on button "入金紀錄" at bounding box center [362, 78] width 74 height 22
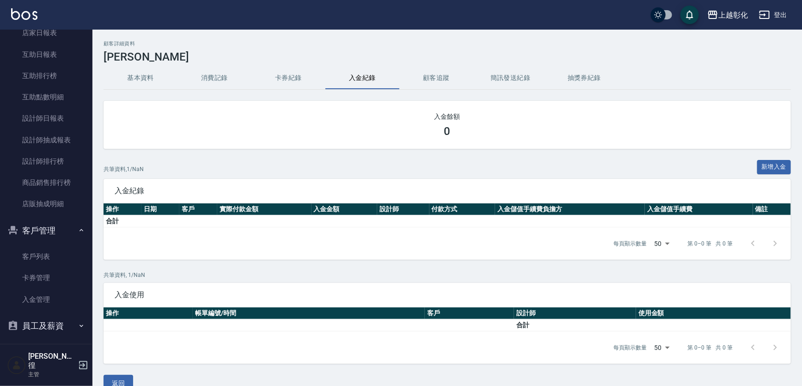
click at [406, 42] on h2 "顧客詳細資料" at bounding box center [446, 44] width 687 height 6
click at [211, 79] on button "消費記錄" at bounding box center [214, 78] width 74 height 22
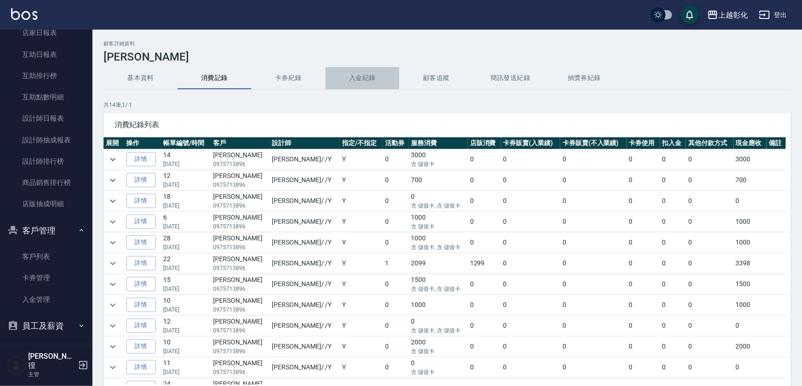
click at [373, 79] on button "入金紀錄" at bounding box center [362, 78] width 74 height 22
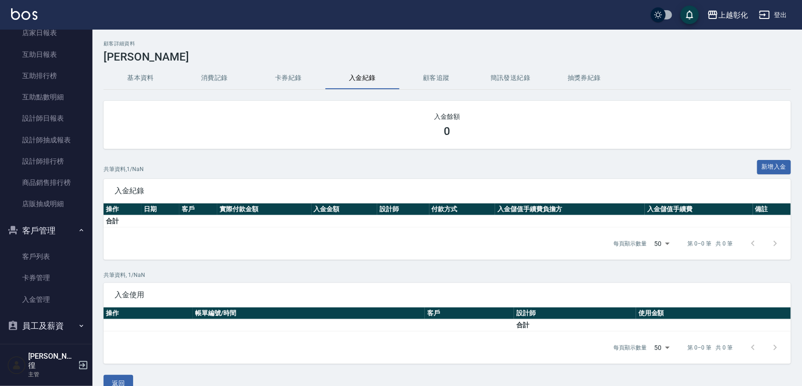
click at [402, 49] on div "顧客詳細資料 李宣億" at bounding box center [446, 52] width 687 height 23
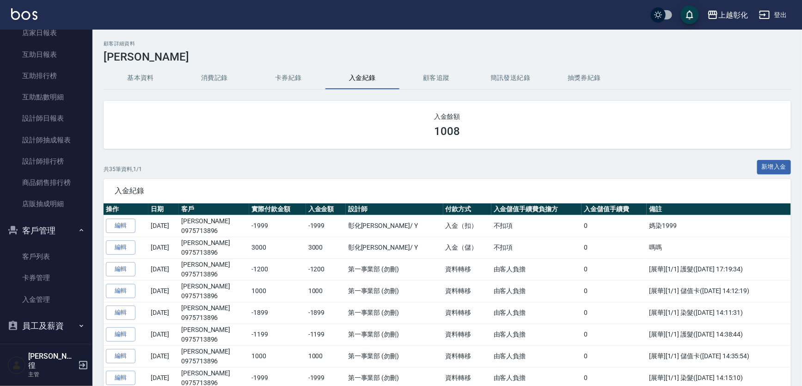
click at [360, 81] on button "入金紀錄" at bounding box center [362, 78] width 74 height 22
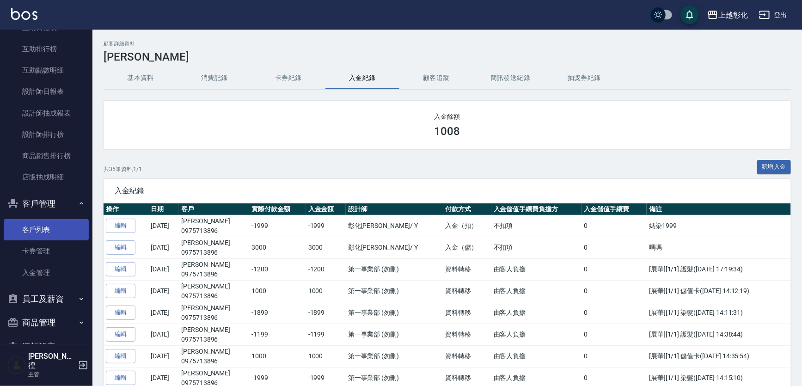
scroll to position [379, 0]
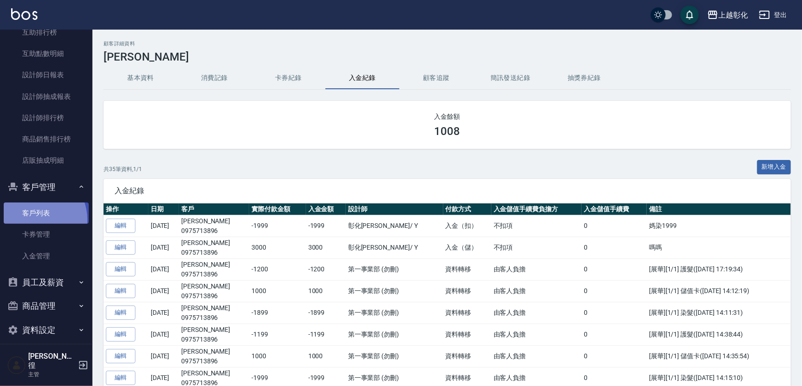
click at [34, 219] on link "客戶列表" at bounding box center [46, 212] width 85 height 21
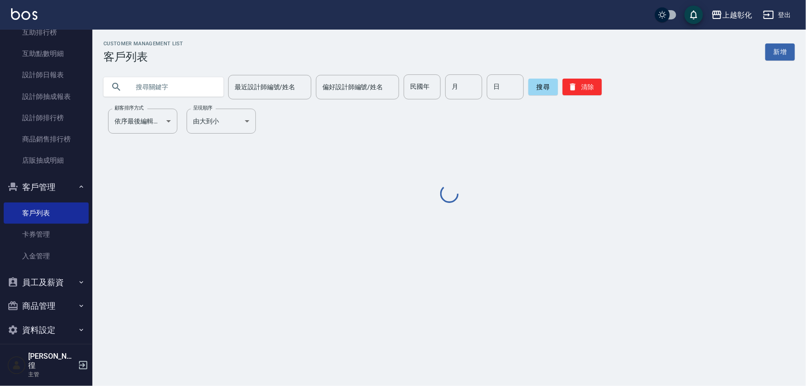
click at [133, 77] on input "text" at bounding box center [172, 86] width 87 height 25
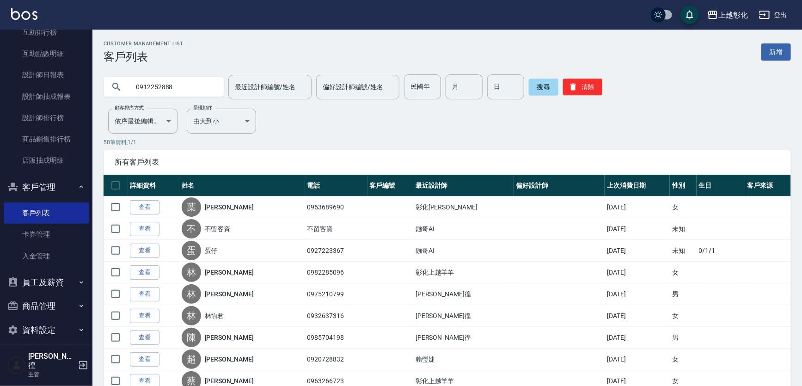
type input "0912252888"
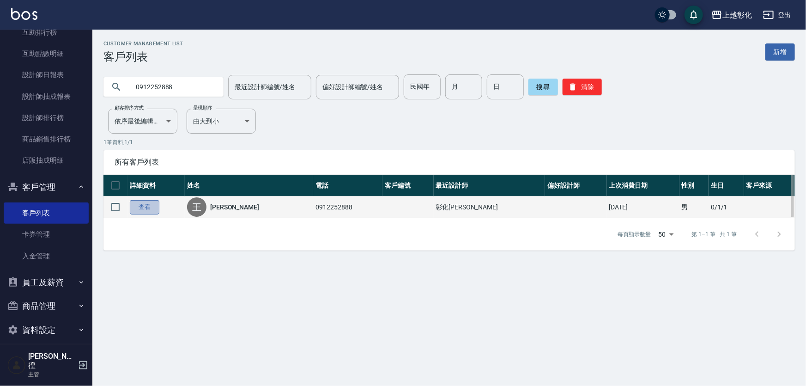
click at [144, 204] on link "查看" at bounding box center [145, 207] width 30 height 14
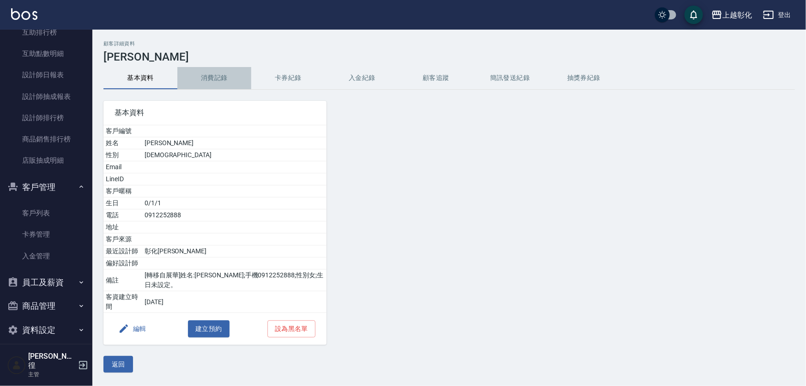
click at [216, 78] on button "消費記錄" at bounding box center [214, 78] width 74 height 22
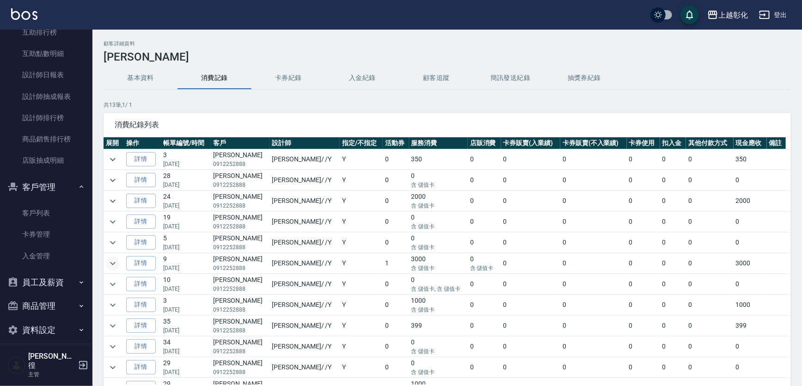
click at [114, 260] on icon "expand row" at bounding box center [112, 263] width 11 height 11
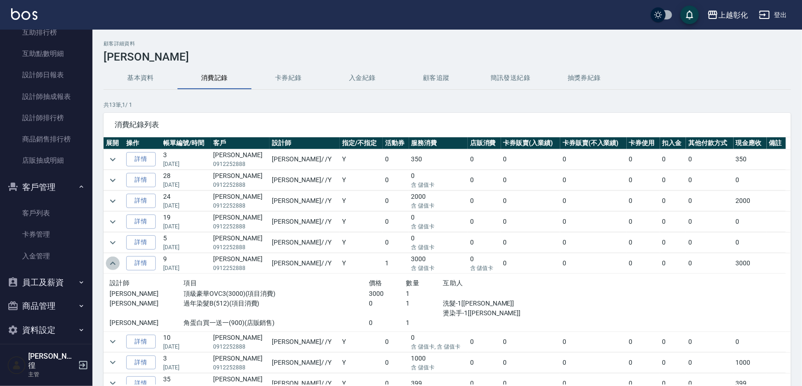
click at [112, 259] on icon "expand row" at bounding box center [112, 263] width 11 height 11
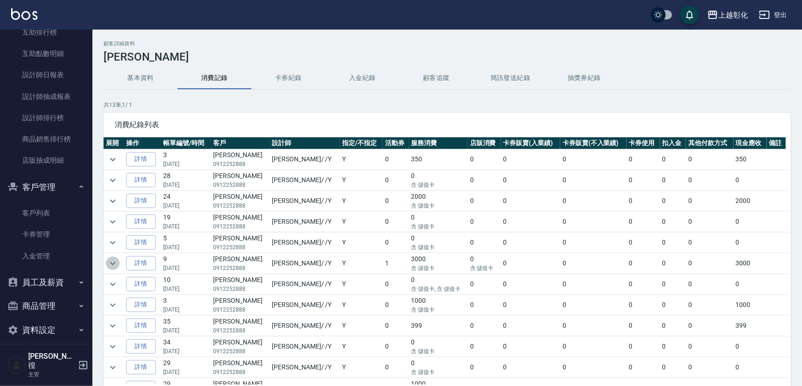
click at [109, 263] on icon "expand row" at bounding box center [112, 263] width 11 height 11
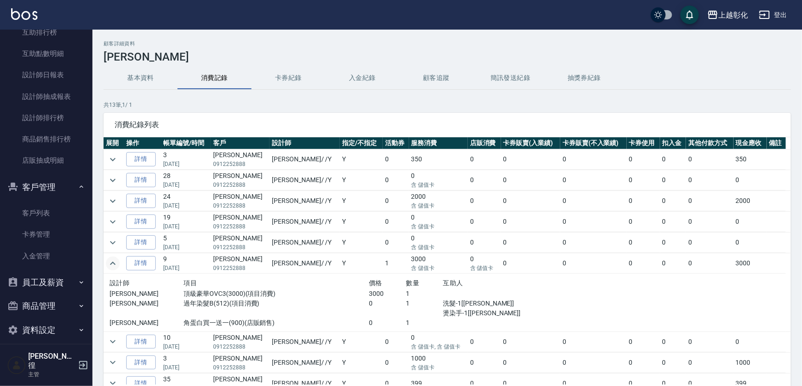
click at [109, 263] on icon "expand row" at bounding box center [112, 263] width 11 height 11
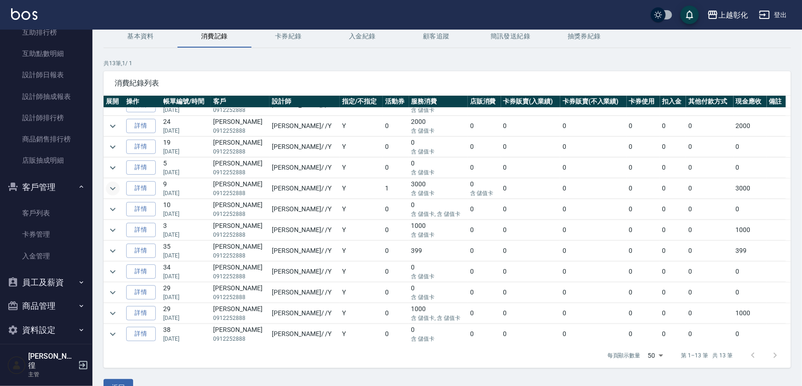
scroll to position [62, 0]
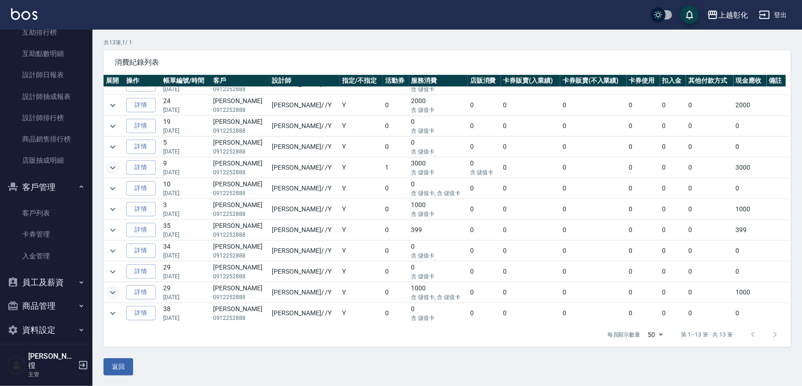
click at [109, 287] on icon "expand row" at bounding box center [112, 292] width 11 height 11
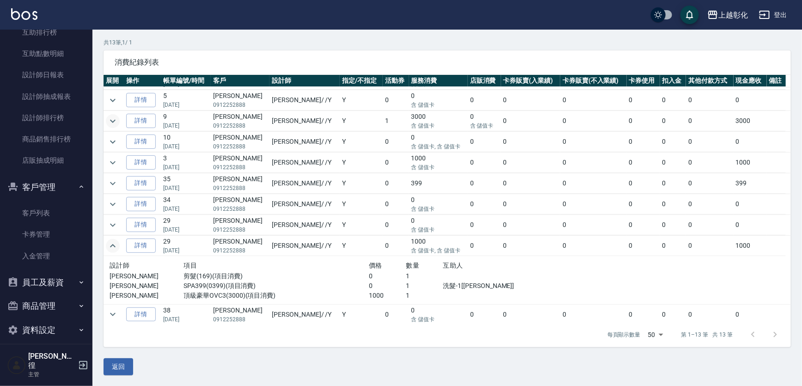
scroll to position [81, 0]
click at [114, 243] on icon "expand row" at bounding box center [112, 244] width 11 height 11
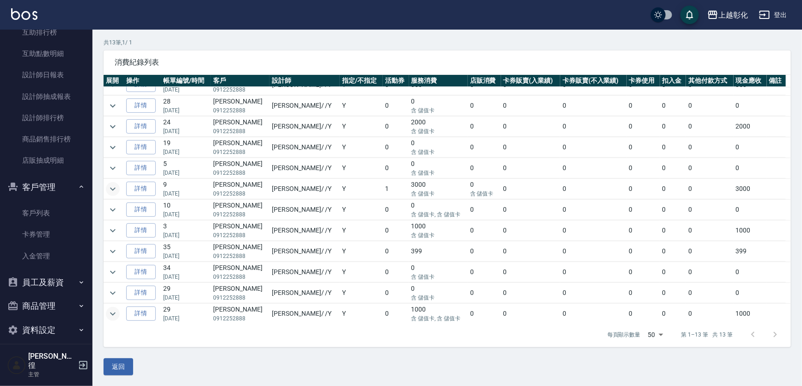
scroll to position [0, 0]
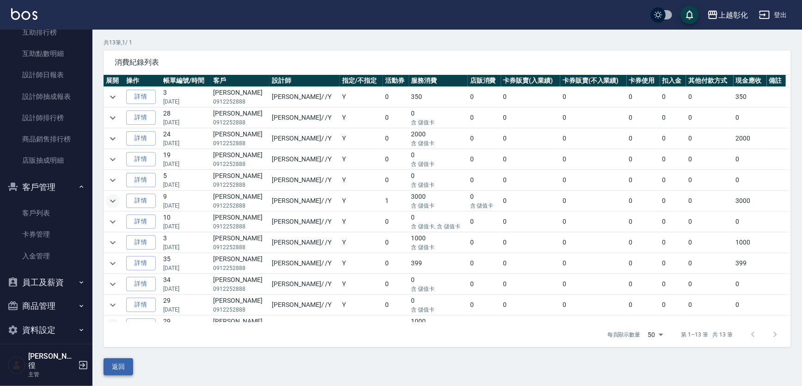
click at [115, 369] on button "返回" at bounding box center [118, 366] width 30 height 17
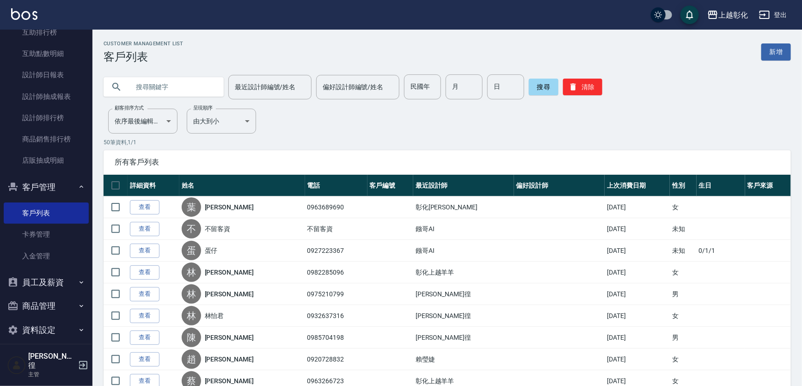
click at [144, 91] on input "text" at bounding box center [172, 86] width 87 height 25
type input "0912252888"
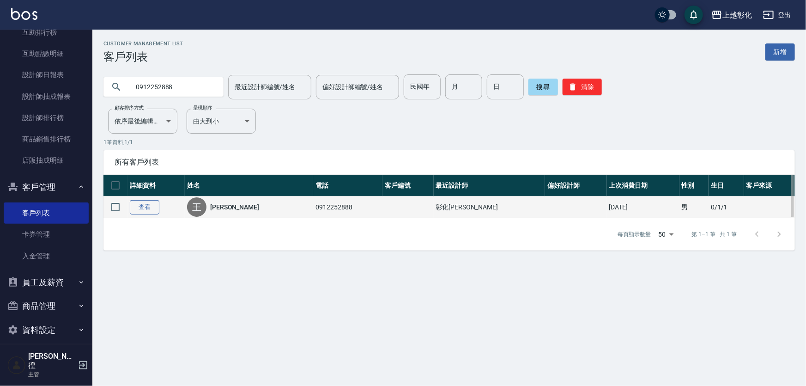
click at [140, 206] on link "查看" at bounding box center [145, 207] width 30 height 14
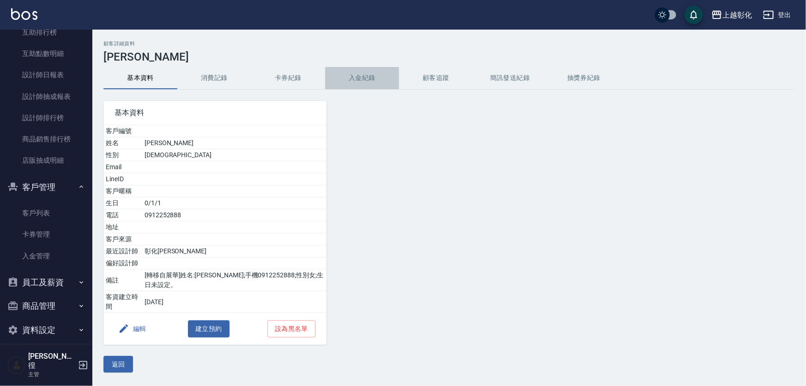
click at [358, 76] on button "入金紀錄" at bounding box center [362, 78] width 74 height 22
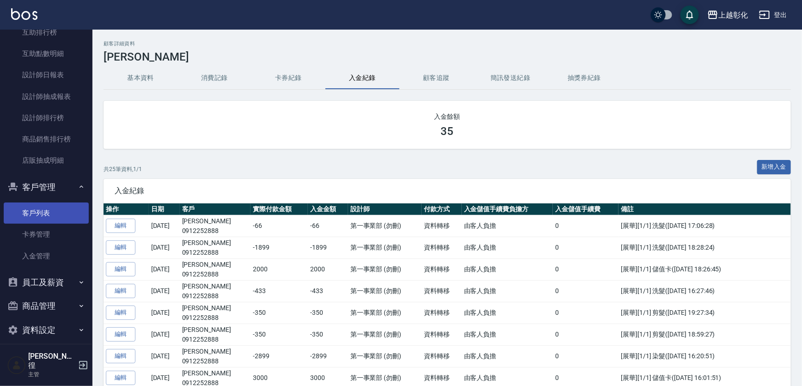
click at [33, 214] on link "客戶列表" at bounding box center [46, 212] width 85 height 21
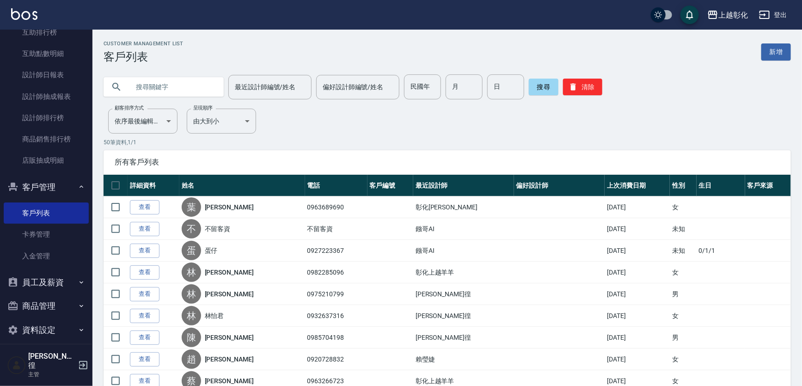
click at [154, 85] on input "text" at bounding box center [172, 86] width 87 height 25
type input "0966225252"
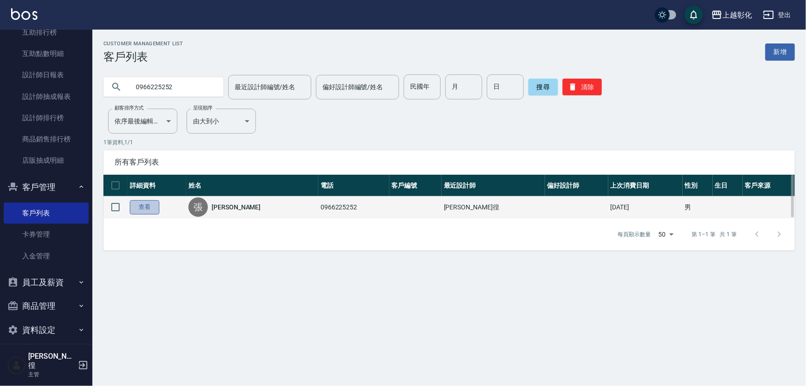
click at [156, 211] on link "查看" at bounding box center [145, 207] width 30 height 14
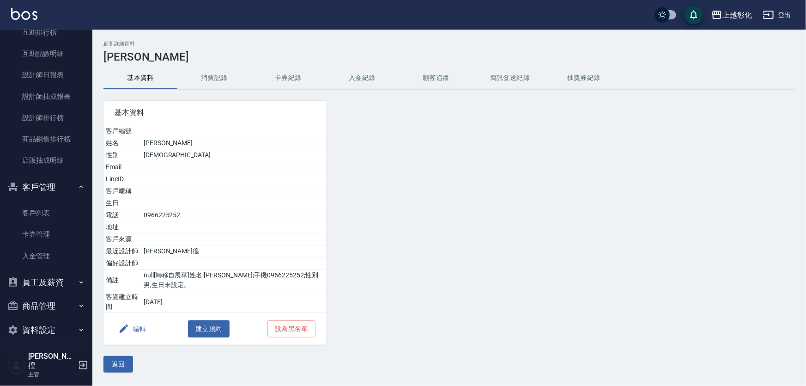
click at [279, 69] on button "卡券紀錄" at bounding box center [288, 78] width 74 height 22
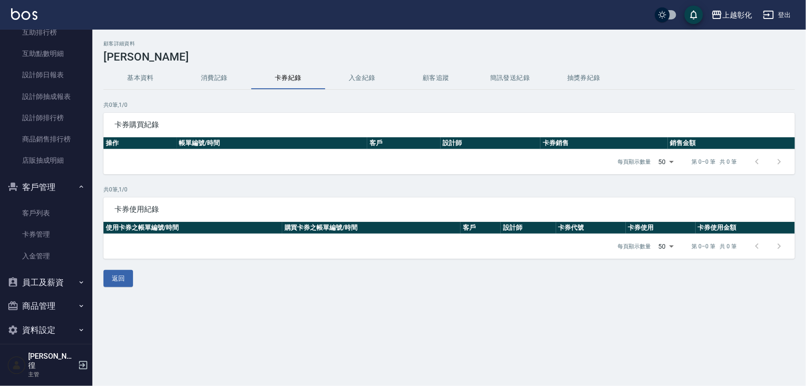
click at [357, 79] on button "入金紀錄" at bounding box center [362, 78] width 74 height 22
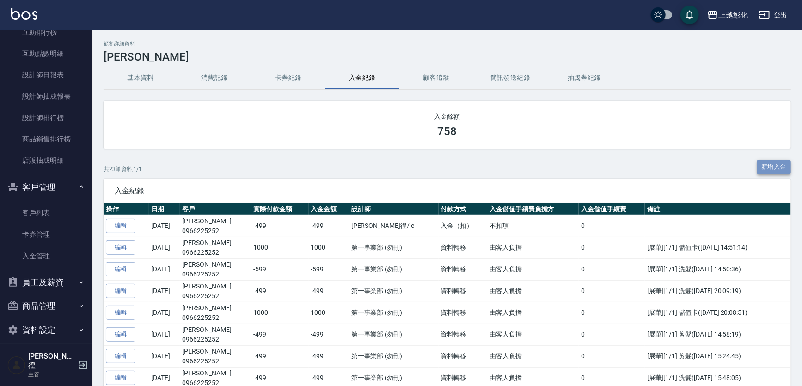
click at [783, 166] on button "新增入金" at bounding box center [774, 167] width 34 height 14
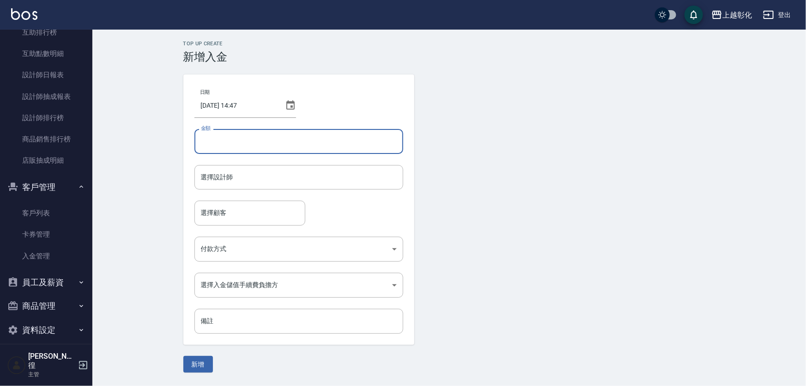
click at [252, 148] on input "金額" at bounding box center [298, 141] width 209 height 25
click at [227, 165] on div "選擇設計師" at bounding box center [298, 177] width 209 height 24
type input "-599"
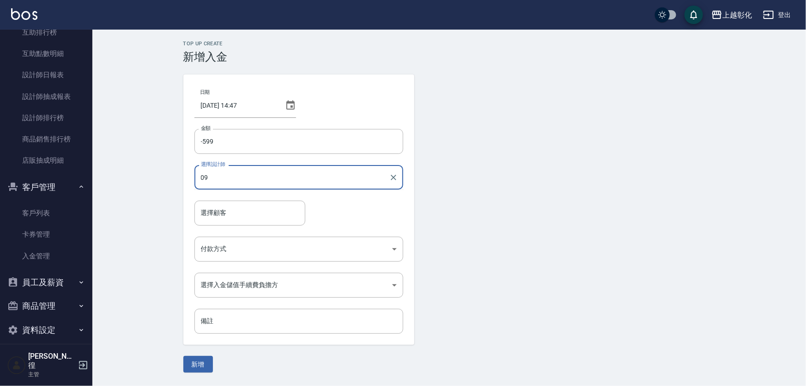
type input "0"
type input "allen-e"
click at [261, 205] on input "選擇顧客" at bounding box center [250, 213] width 103 height 16
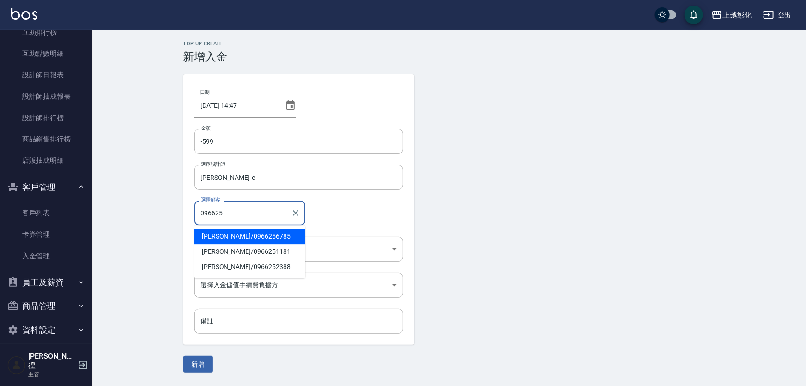
click at [253, 231] on span "田宇喆 / 0966256785" at bounding box center [249, 236] width 111 height 15
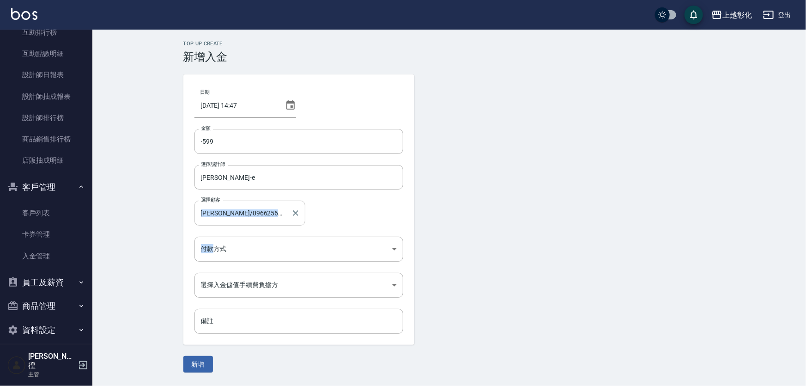
drag, startPoint x: 253, startPoint y: 231, endPoint x: 253, endPoint y: 221, distance: 9.3
click at [253, 221] on div "日期 2025/10/11 14:47 金額 -599 金額 選擇設計師 allen-e 選擇設計師 選擇顧客 田宇喆/0966256785 選擇顧客 付款方…" at bounding box center [298, 209] width 231 height 270
click at [253, 215] on input "田宇喆/0966256785" at bounding box center [243, 213] width 89 height 16
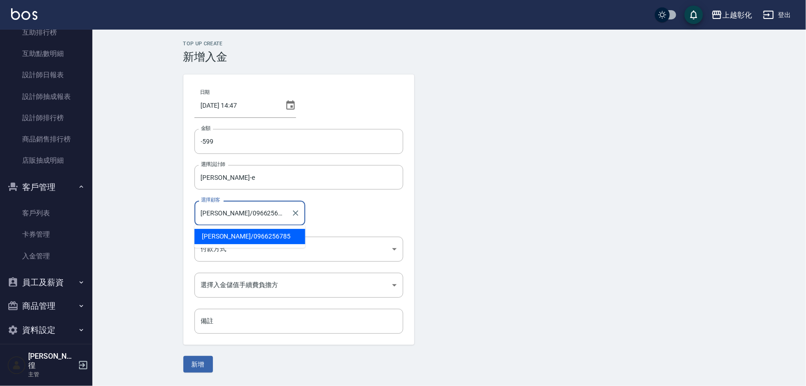
click at [253, 215] on input "田宇喆/0966256785" at bounding box center [243, 213] width 89 height 16
click at [249, 225] on ul "田宇喆 / 0966256785" at bounding box center [249, 236] width 111 height 23
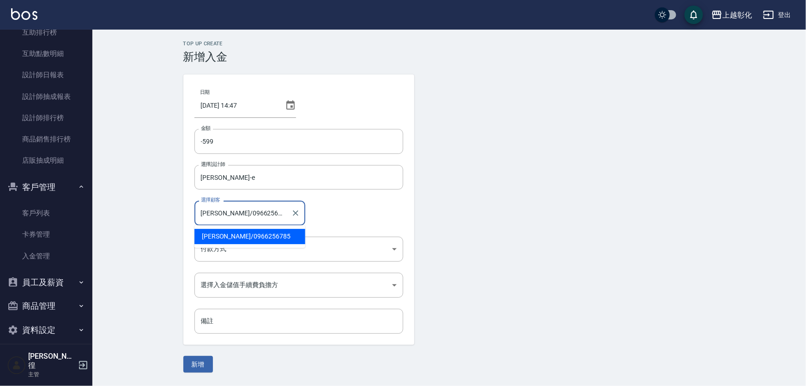
click at [263, 208] on input "田宇喆/0966256785" at bounding box center [243, 213] width 89 height 16
type input "田宇喆/0966256785"
click at [363, 225] on div "選擇顧客 田宇喆/0966256785 選擇顧客" at bounding box center [298, 212] width 209 height 24
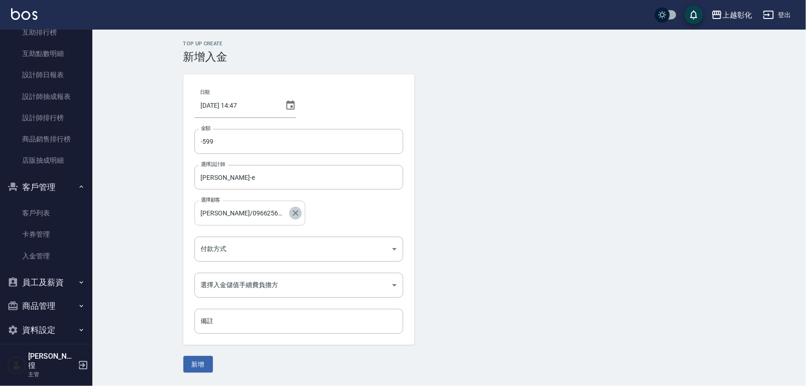
click at [291, 208] on icon "Clear" at bounding box center [295, 212] width 9 height 9
click at [248, 208] on input "選擇顧客" at bounding box center [250, 213] width 103 height 16
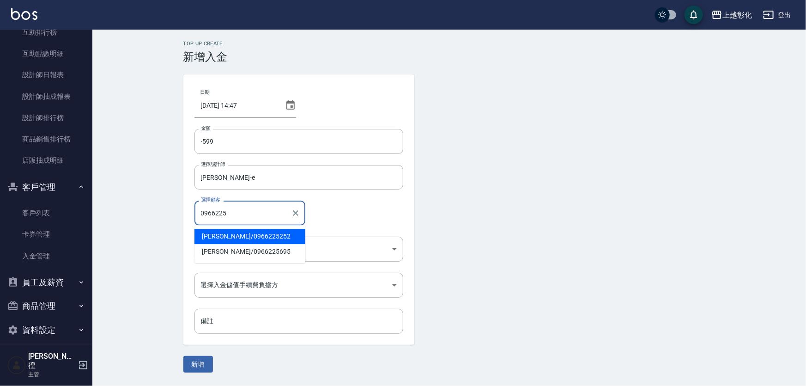
click at [240, 231] on span "張雲峰 / 0966225252" at bounding box center [249, 236] width 111 height 15
type input "張雲峰/0966225252"
click at [242, 242] on body "上越彰化 登出 櫃檯作業 打帳單 帳單列表 現金收支登錄 材料自購登錄 每日結帳 排班表 現場電腦打卡 預約管理 預約管理 單日預約紀錄 單週預約紀錄 報表及…" at bounding box center [403, 193] width 806 height 386
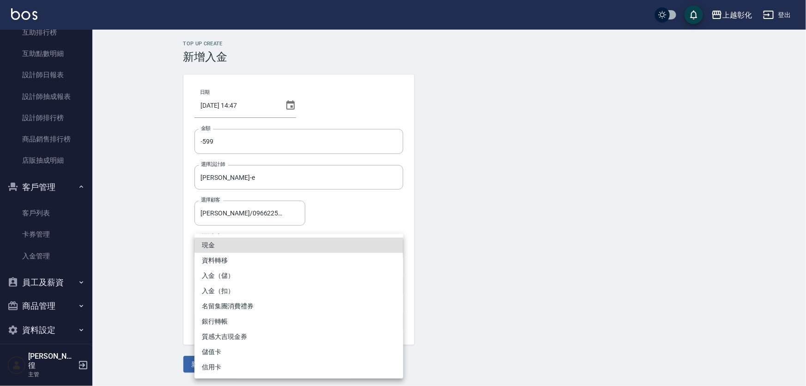
click at [237, 289] on li "入金（扣）" at bounding box center [298, 290] width 209 height 15
type input "入金（扣）"
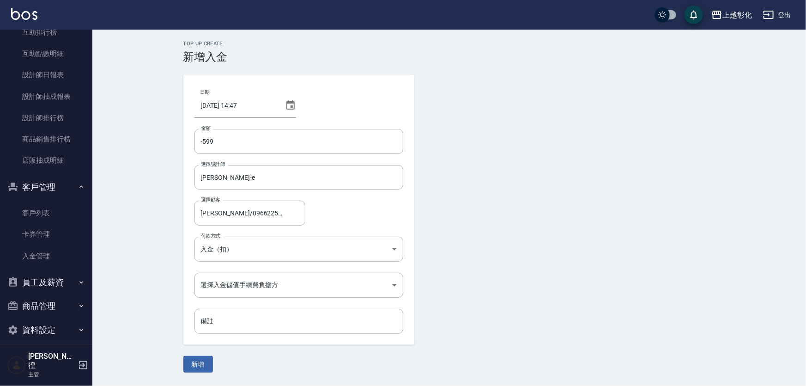
click at [238, 284] on ul "現金 資料轉移 入金（儲） 入金（扣） 名留集團消費禮券 銀行轉帳 質感大吉現金券 儲值卡 信用卡" at bounding box center [299, 286] width 157 height 81
click at [238, 284] on body "上越彰化 登出 櫃檯作業 打帳單 帳單列表 現金收支登錄 材料自購登錄 每日結帳 排班表 現場電腦打卡 預約管理 預約管理 單日預約紀錄 單週預約紀錄 報表及…" at bounding box center [403, 193] width 806 height 386
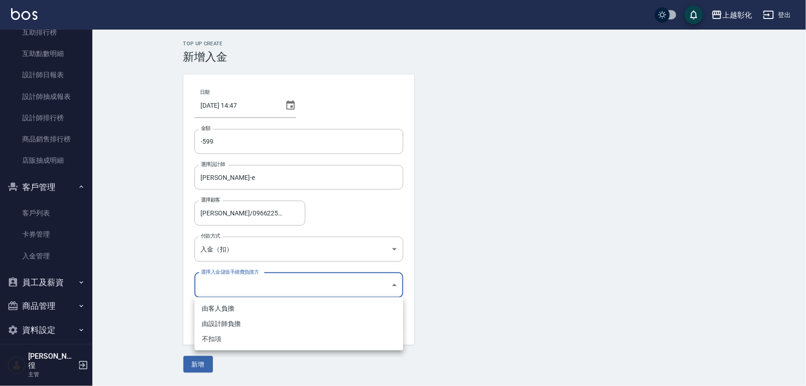
click at [224, 341] on li "不扣項" at bounding box center [298, 338] width 209 height 15
type input "WITHOUTHANDLINGFEE"
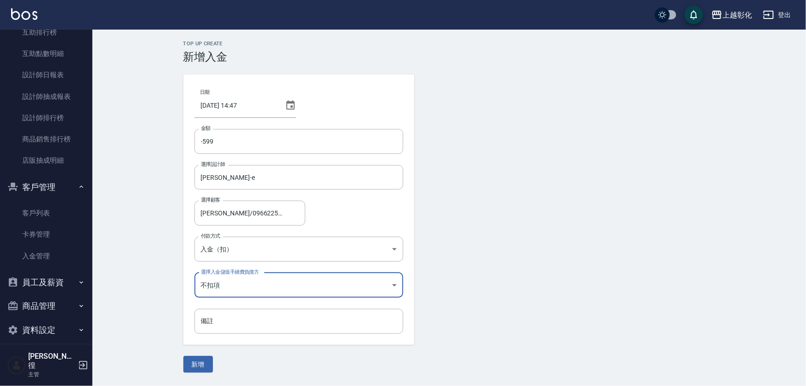
click at [209, 363] on button "新增" at bounding box center [198, 364] width 30 height 17
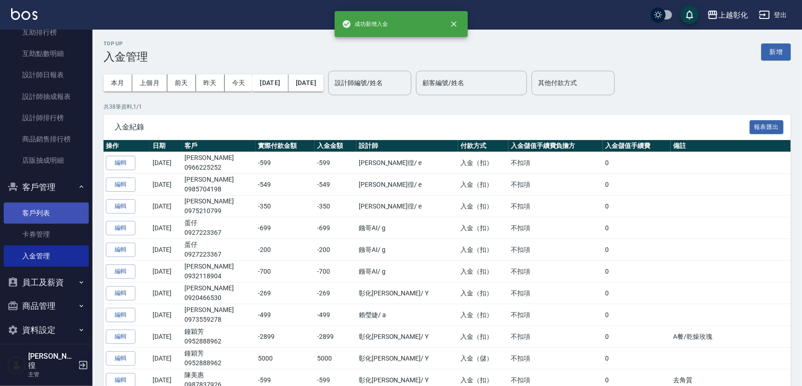
click at [55, 212] on link "客戶列表" at bounding box center [46, 212] width 85 height 21
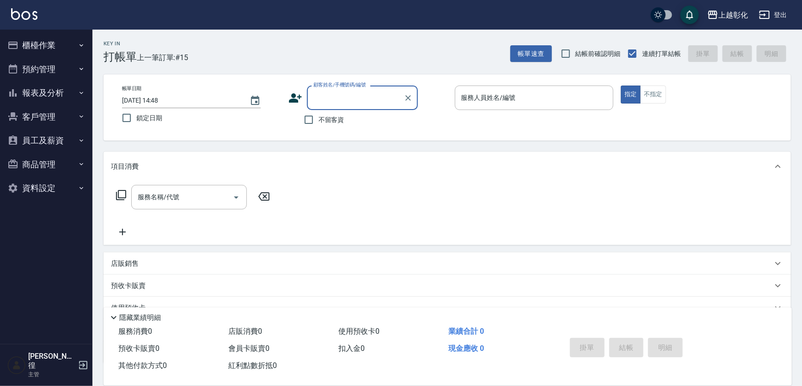
click at [60, 141] on button "員工及薪資" at bounding box center [46, 140] width 85 height 24
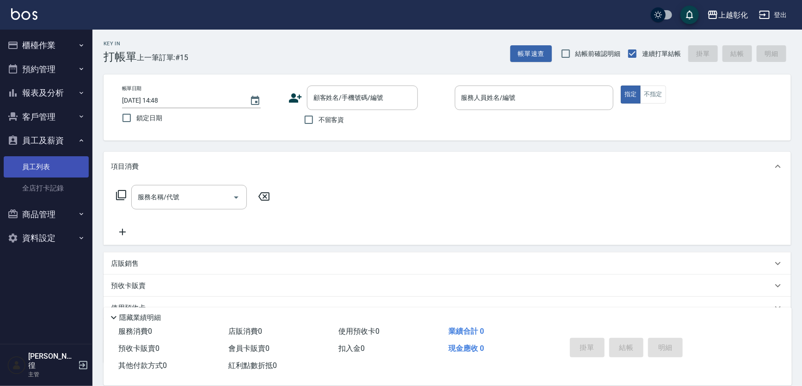
click at [52, 174] on link "員工列表" at bounding box center [46, 166] width 85 height 21
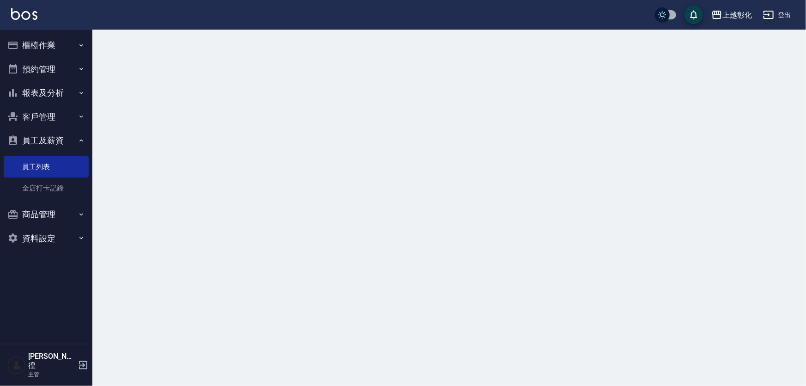
click at [58, 94] on button "報表及分析" at bounding box center [46, 93] width 85 height 24
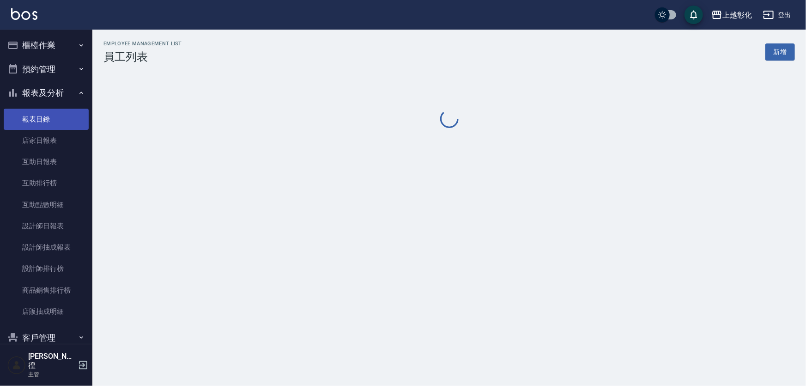
click at [59, 118] on link "報表目錄" at bounding box center [46, 119] width 85 height 21
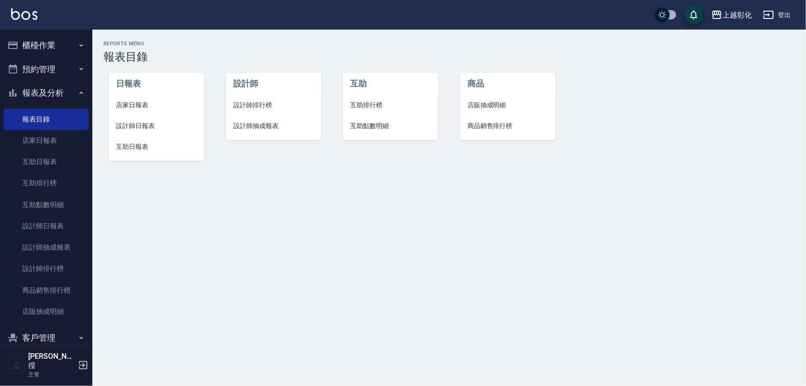
click at [48, 84] on button "報表及分析" at bounding box center [46, 93] width 85 height 24
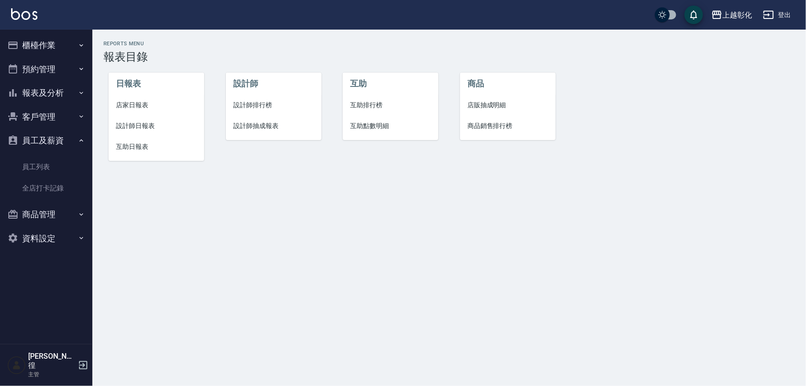
click at [42, 116] on button "客戶管理" at bounding box center [46, 117] width 85 height 24
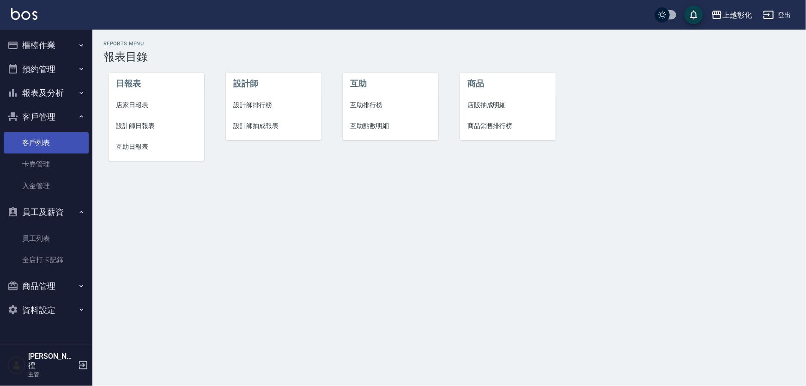
click at [43, 151] on link "客戶列表" at bounding box center [46, 142] width 85 height 21
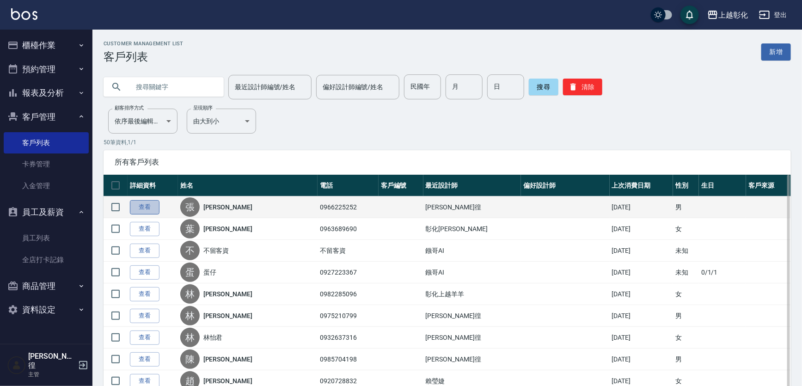
click at [141, 208] on link "查看" at bounding box center [145, 207] width 30 height 14
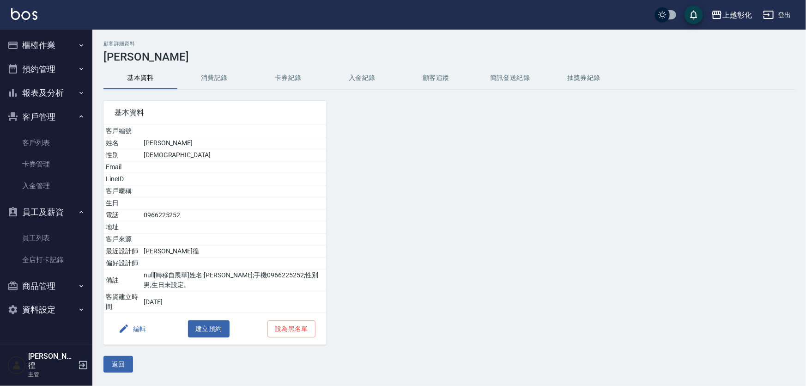
click at [346, 72] on button "入金紀錄" at bounding box center [362, 78] width 74 height 22
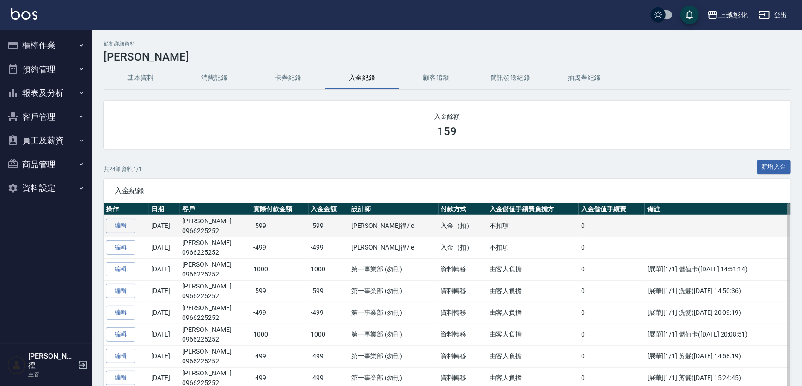
click at [204, 229] on p "0966225252" at bounding box center [215, 231] width 67 height 10
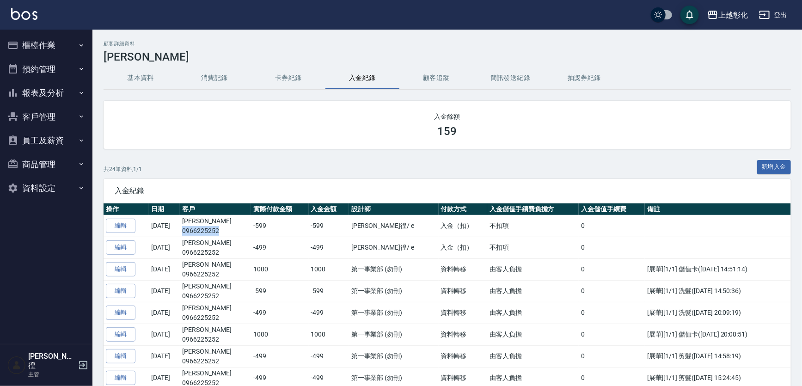
copy p "0966225252"
click at [762, 163] on button "新增入金" at bounding box center [774, 167] width 34 height 14
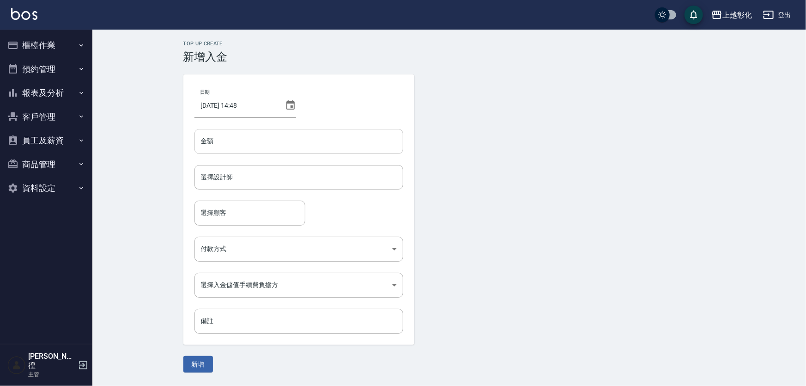
click at [230, 147] on input "金額" at bounding box center [298, 141] width 209 height 25
type input "1000"
click at [224, 220] on input "選擇顧客" at bounding box center [250, 213] width 103 height 16
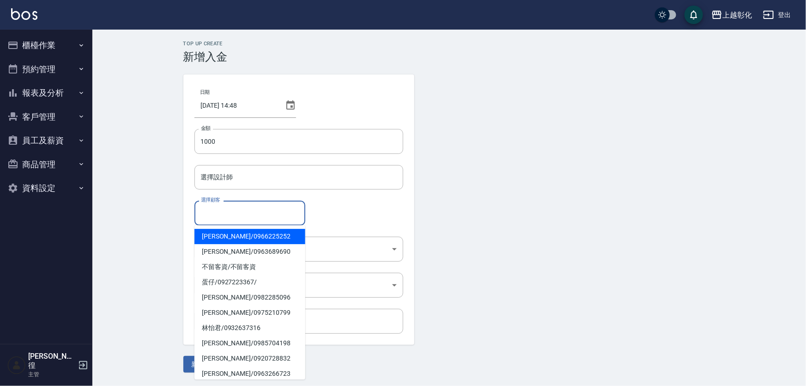
paste input "0966225252"
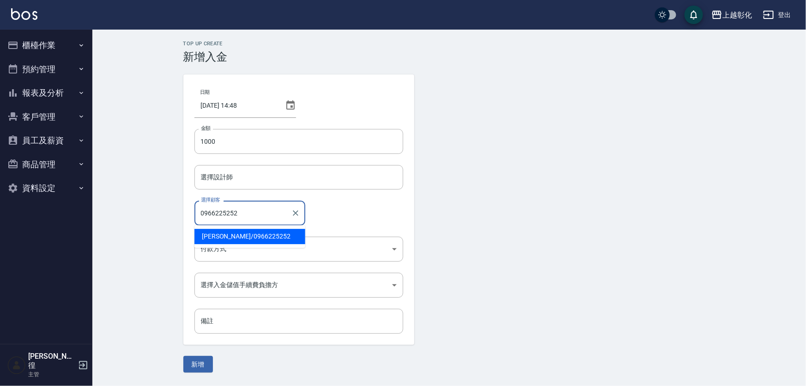
click at [226, 236] on span "張雲峰 / 0966225252" at bounding box center [249, 236] width 111 height 15
type input "張雲峰/0966225252"
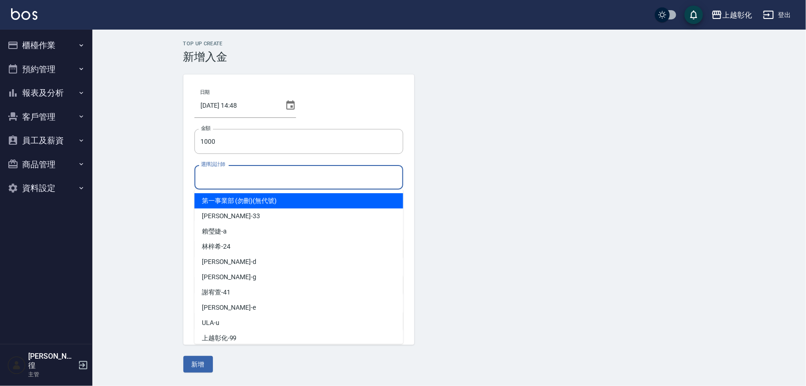
click at [234, 179] on input "選擇設計師" at bounding box center [299, 177] width 200 height 16
click at [229, 194] on div "allen -e" at bounding box center [298, 200] width 209 height 15
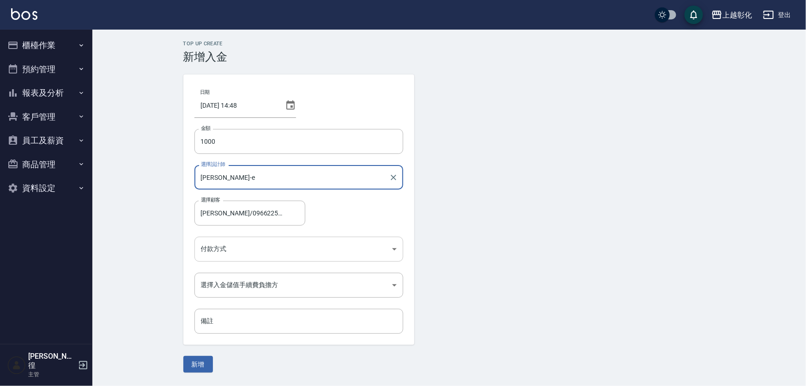
type input "allen-e"
click at [224, 247] on body "上越彰化 登出 櫃檯作業 打帳單 帳單列表 現金收支登錄 材料自購登錄 每日結帳 排班表 現場電腦打卡 預約管理 預約管理 單日預約紀錄 單週預約紀錄 報表及…" at bounding box center [403, 193] width 806 height 386
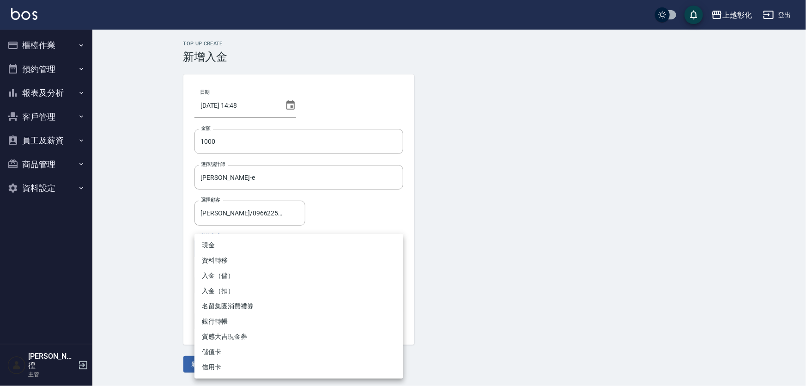
drag, startPoint x: 229, startPoint y: 286, endPoint x: 239, endPoint y: 270, distance: 19.7
click at [239, 270] on ul "現金 資料轉移 入金（儲） 入金（扣） 名留集團消費禮券 銀行轉帳 質感大吉現金券 儲值卡 信用卡" at bounding box center [298, 306] width 209 height 145
click at [239, 270] on li "入金（儲）" at bounding box center [298, 275] width 209 height 15
type input "入金（儲）"
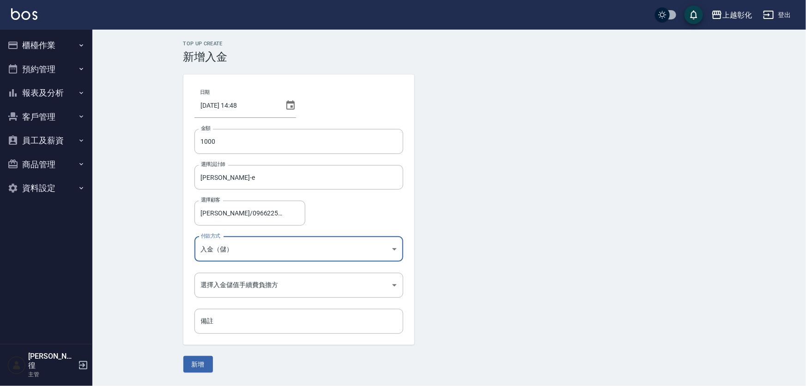
click at [239, 270] on div "日期 2025/10/11 14:48 金額 1000 金額 選擇設計師 allen-e 選擇設計師 選擇顧客 張雲峰/0966225252 選擇顧客 付款方…" at bounding box center [298, 209] width 231 height 270
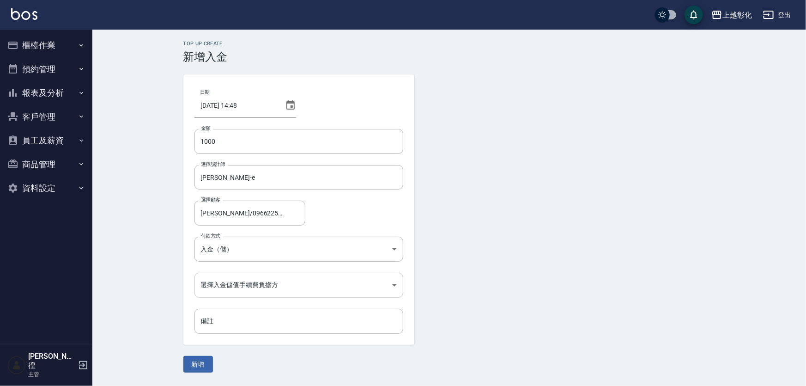
click at [241, 282] on body "上越彰化 登出 櫃檯作業 打帳單 帳單列表 現金收支登錄 材料自購登錄 每日結帳 排班表 現場電腦打卡 預約管理 預約管理 單日預約紀錄 單週預約紀錄 報表及…" at bounding box center [403, 193] width 806 height 386
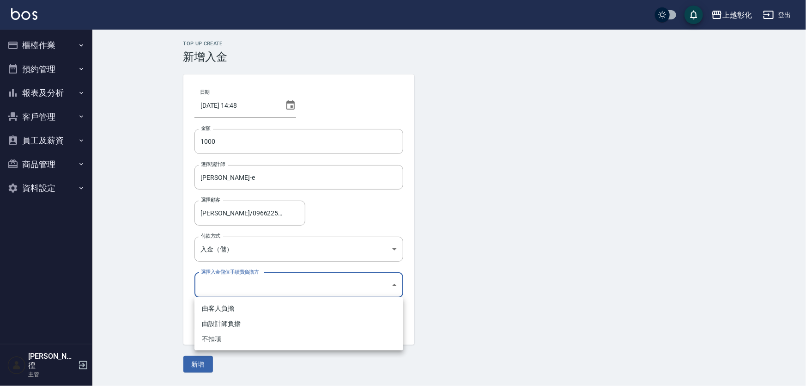
click at [232, 338] on li "不扣項" at bounding box center [298, 338] width 209 height 15
type input "WITHOUTHANDLINGFEE"
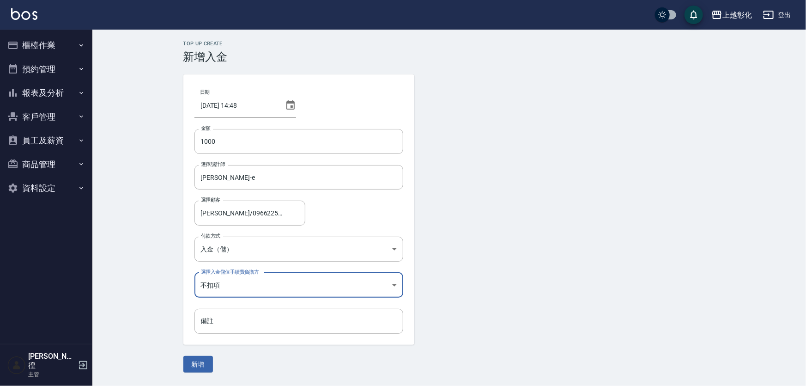
click at [213, 360] on form "日期 2025/10/11 14:48 金額 1000 金額 選擇設計師 allen-e 選擇設計師 選擇顧客 張雲峰/0966225252 選擇顧客 付款方…" at bounding box center [449, 223] width 532 height 298
click at [207, 365] on button "新增" at bounding box center [198, 364] width 30 height 17
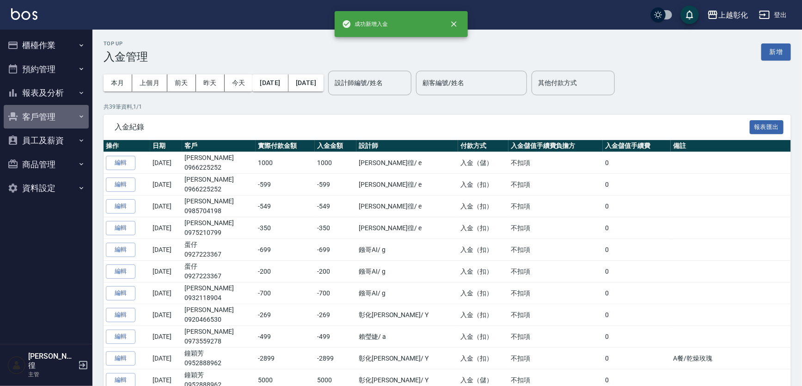
click at [47, 126] on button "客戶管理" at bounding box center [46, 117] width 85 height 24
click at [48, 159] on link "卡券管理" at bounding box center [46, 163] width 85 height 21
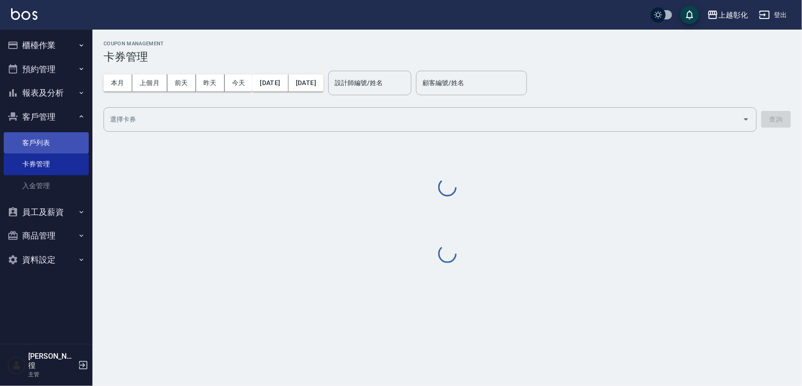
click at [49, 143] on link "客戶列表" at bounding box center [46, 142] width 85 height 21
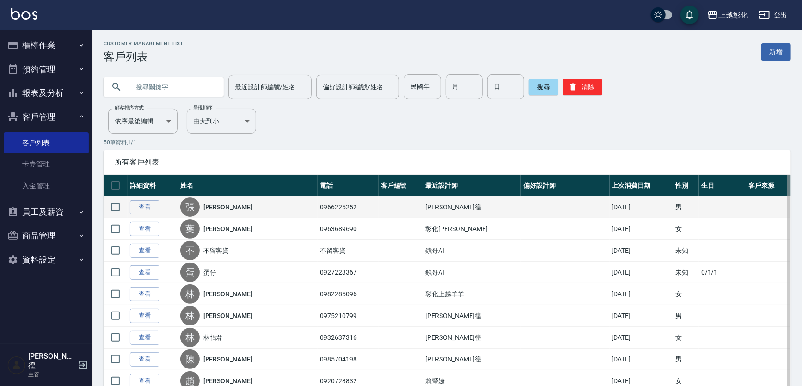
click at [142, 216] on td "查看" at bounding box center [153, 207] width 50 height 22
click at [135, 200] on link "查看" at bounding box center [145, 207] width 30 height 14
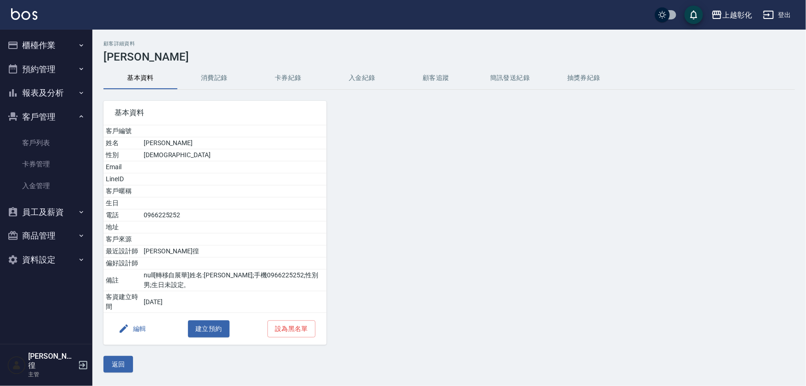
click at [338, 97] on div at bounding box center [415, 217] width 176 height 255
click at [346, 83] on button "入金紀錄" at bounding box center [362, 78] width 74 height 22
